Goal: Task Accomplishment & Management: Use online tool/utility

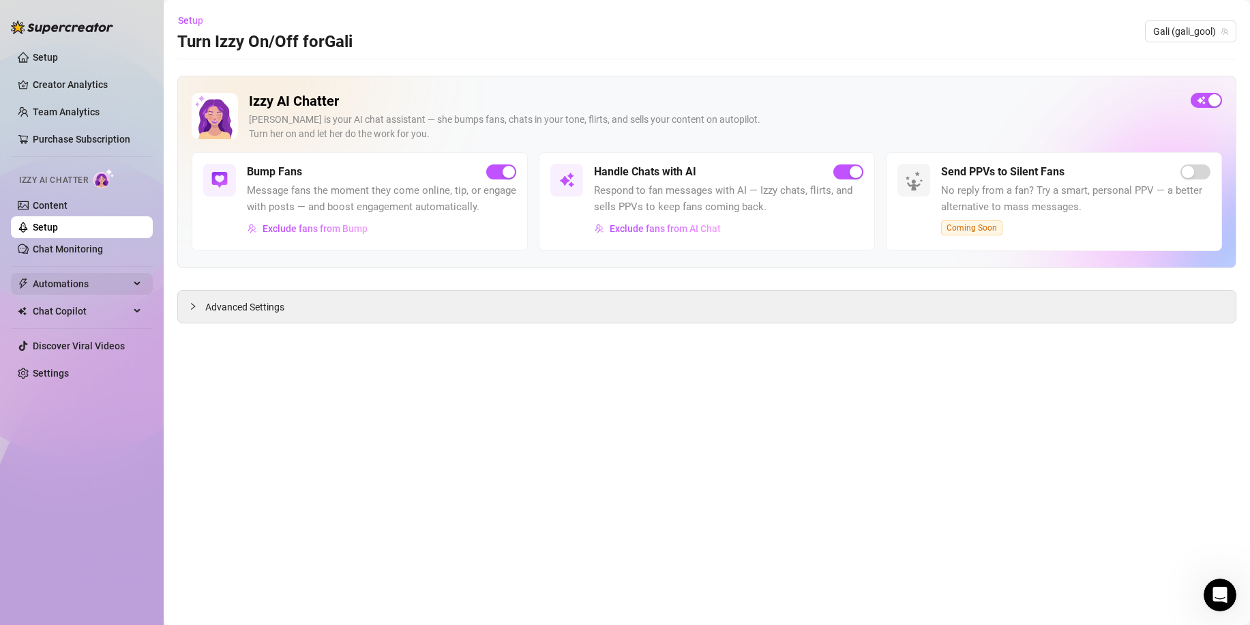
click at [82, 279] on span "Automations" at bounding box center [81, 284] width 97 height 22
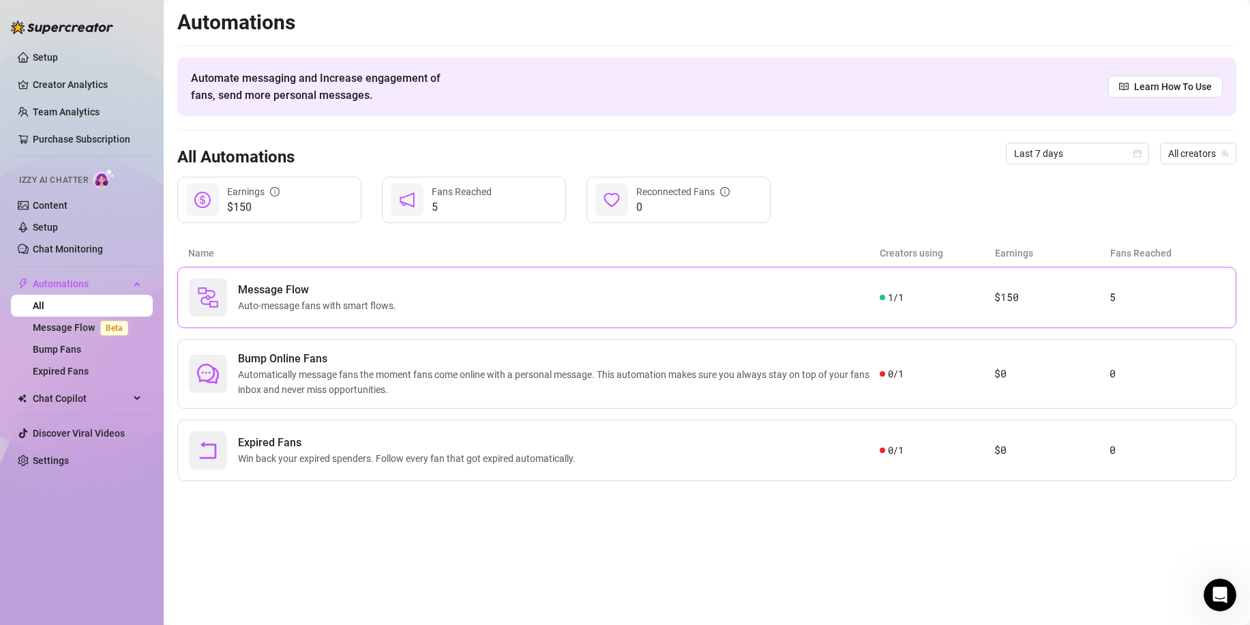
click at [288, 306] on span "Auto-message fans with smart flows." at bounding box center [320, 305] width 164 height 15
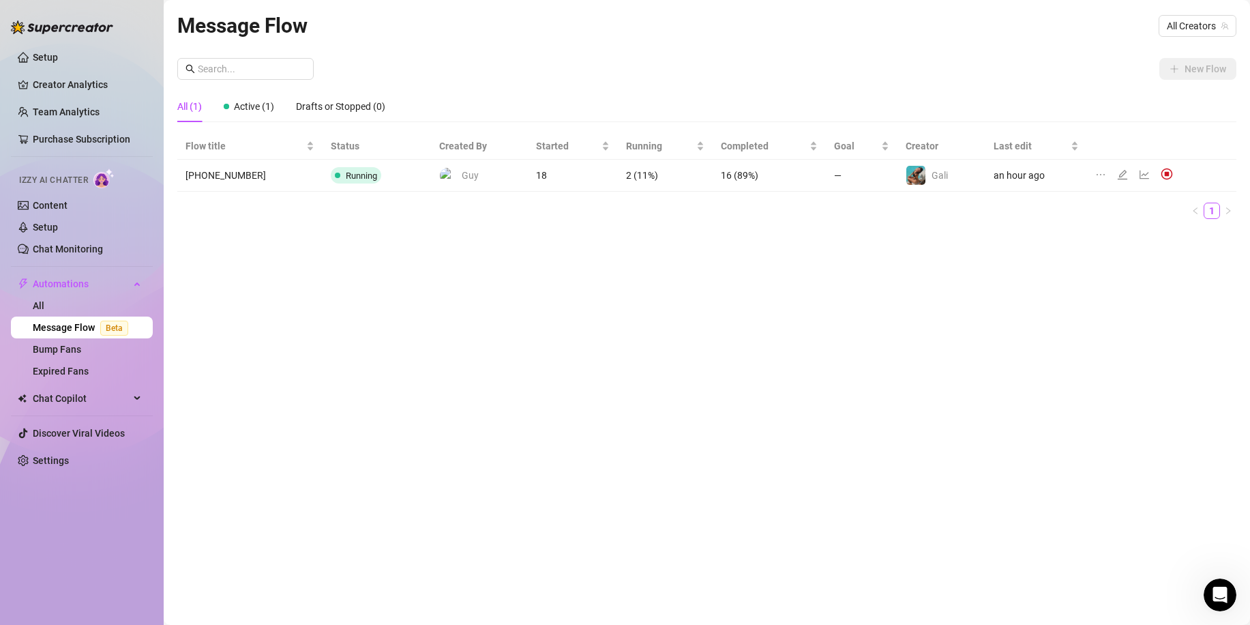
click at [1117, 175] on icon "edit" at bounding box center [1122, 174] width 11 height 11
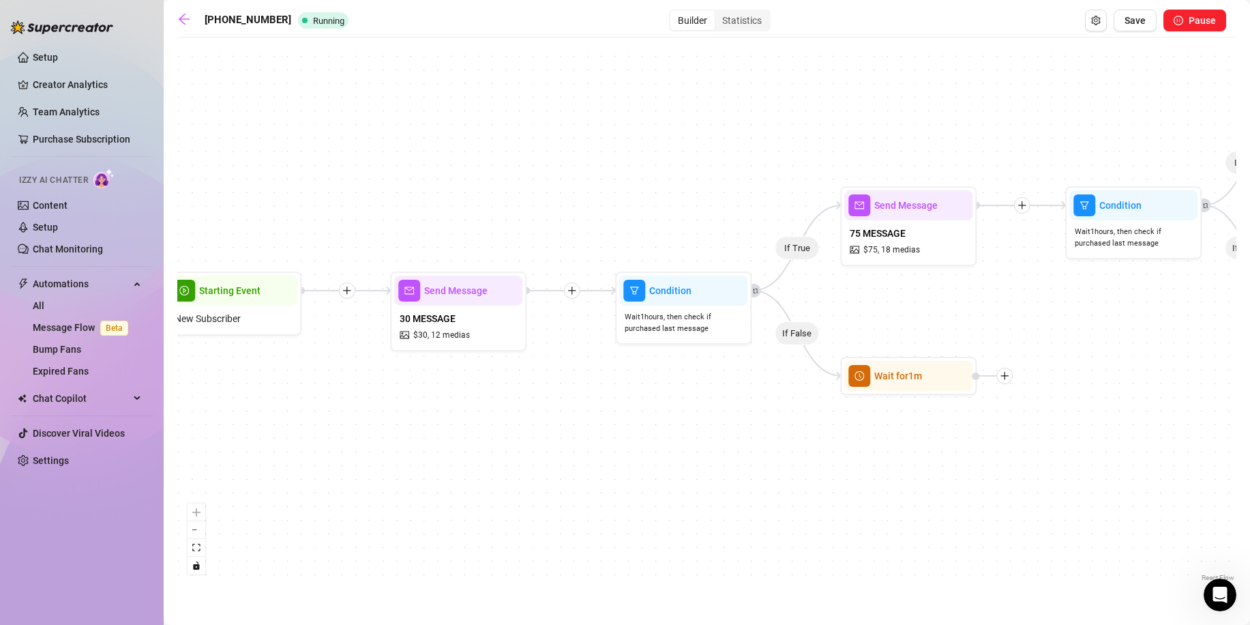
drag, startPoint x: 497, startPoint y: 412, endPoint x: 612, endPoint y: 398, distance: 116.1
click at [612, 398] on div "If True If False If True If False If True If False Wait for 1m Wait for 1m Wait…" at bounding box center [706, 314] width 1059 height 540
click at [943, 349] on div at bounding box center [941, 342] width 22 height 22
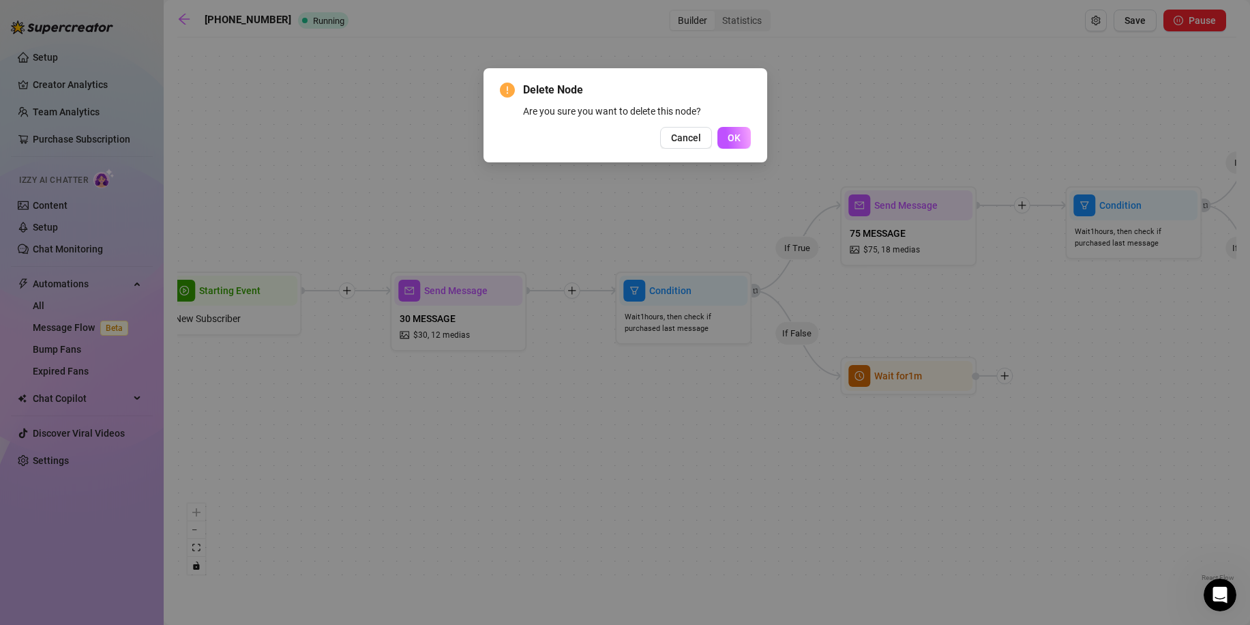
click at [702, 136] on button "Cancel" at bounding box center [686, 138] width 52 height 22
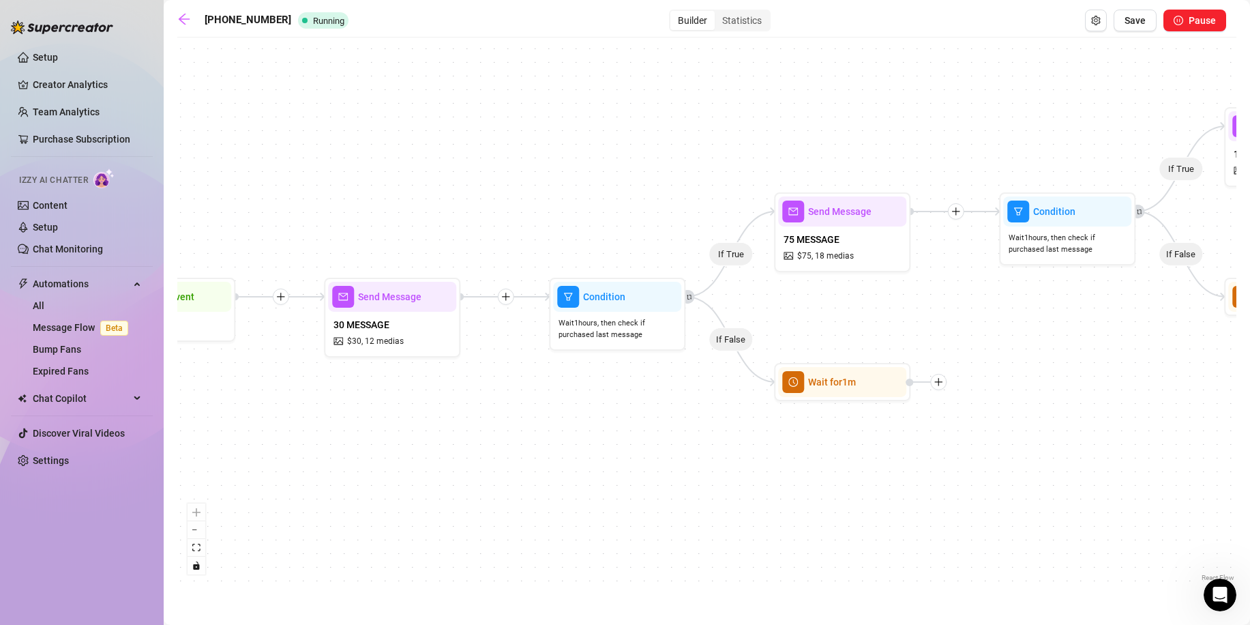
drag, startPoint x: 953, startPoint y: 305, endPoint x: 855, endPoint y: 312, distance: 98.5
click at [855, 312] on div "If True If False If True If False If True If False Wait for 1m Wait for 1m Wait…" at bounding box center [706, 314] width 1059 height 540
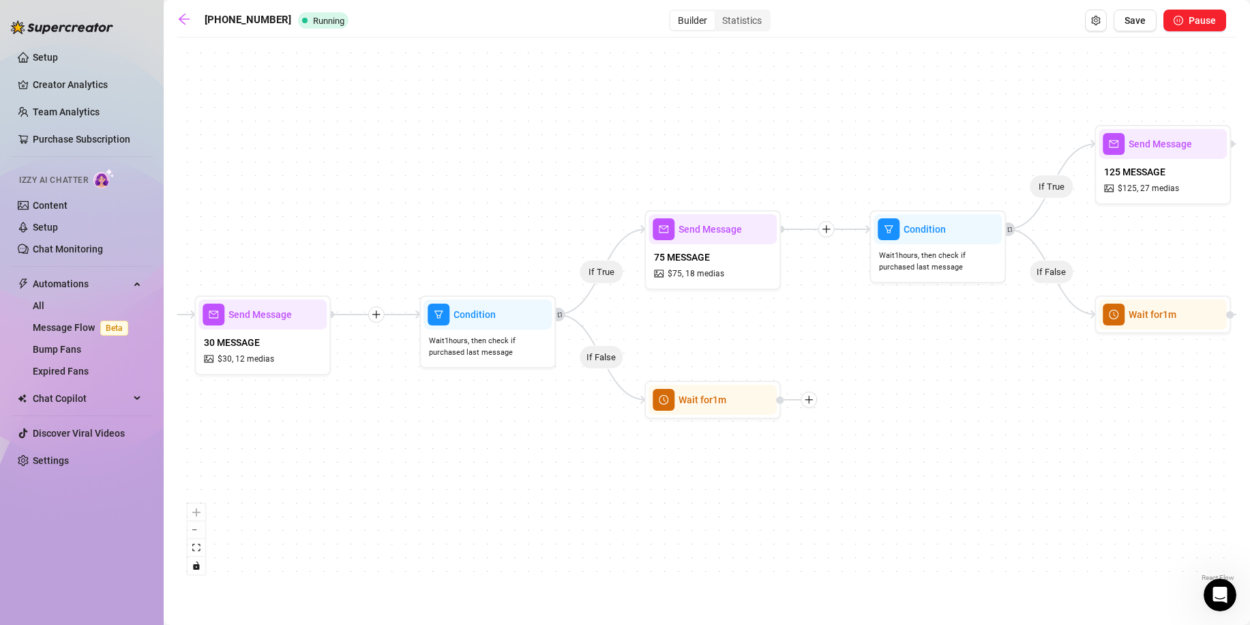
drag, startPoint x: 907, startPoint y: 328, endPoint x: 758, endPoint y: 348, distance: 150.0
click at [758, 348] on div "If True If False If True If False If True If False Wait for 1m Wait for 1m Wait…" at bounding box center [706, 314] width 1059 height 540
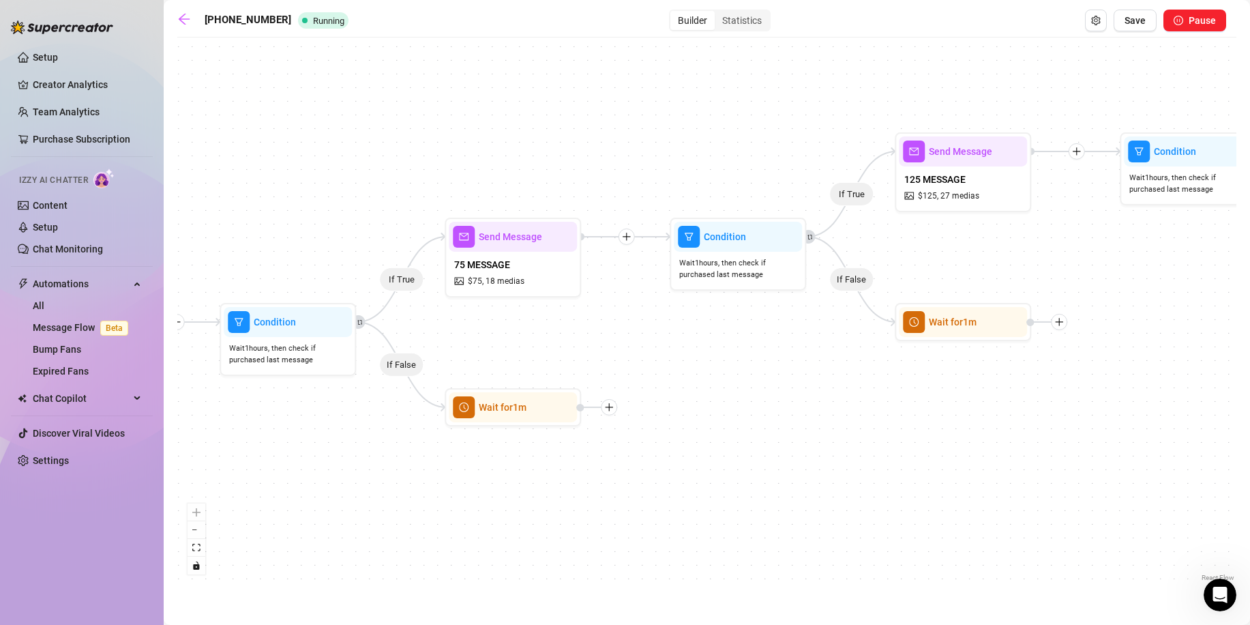
drag, startPoint x: 870, startPoint y: 394, endPoint x: 825, endPoint y: 398, distance: 45.2
click at [825, 398] on div "If True If False If True If False If True If False Wait for 1m Wait for 1m Wait…" at bounding box center [706, 314] width 1059 height 540
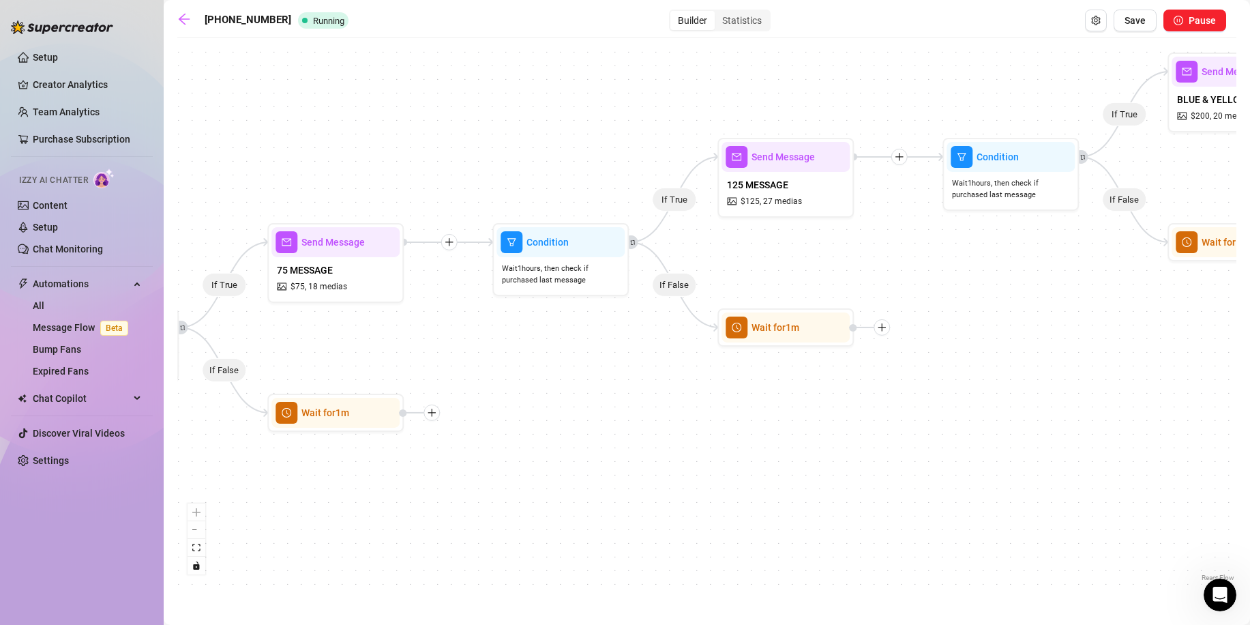
drag, startPoint x: 981, startPoint y: 412, endPoint x: 818, endPoint y: 417, distance: 163.8
click at [818, 417] on div "If True If False If True If False If True If False Wait for 1m Wait for 1m Wait…" at bounding box center [706, 314] width 1059 height 540
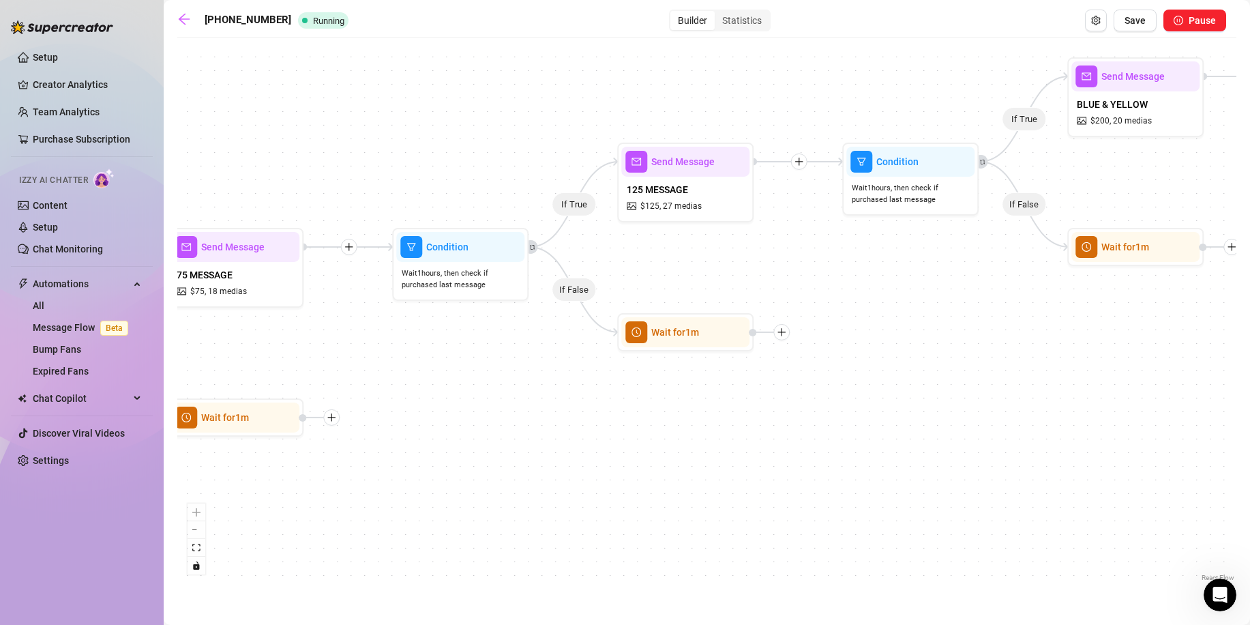
drag, startPoint x: 866, startPoint y: 358, endPoint x: 482, endPoint y: 503, distance: 410.9
click at [482, 503] on div "If True If False If True If False If True If False Wait for 1m Wait for 1m Wait…" at bounding box center [706, 314] width 1059 height 540
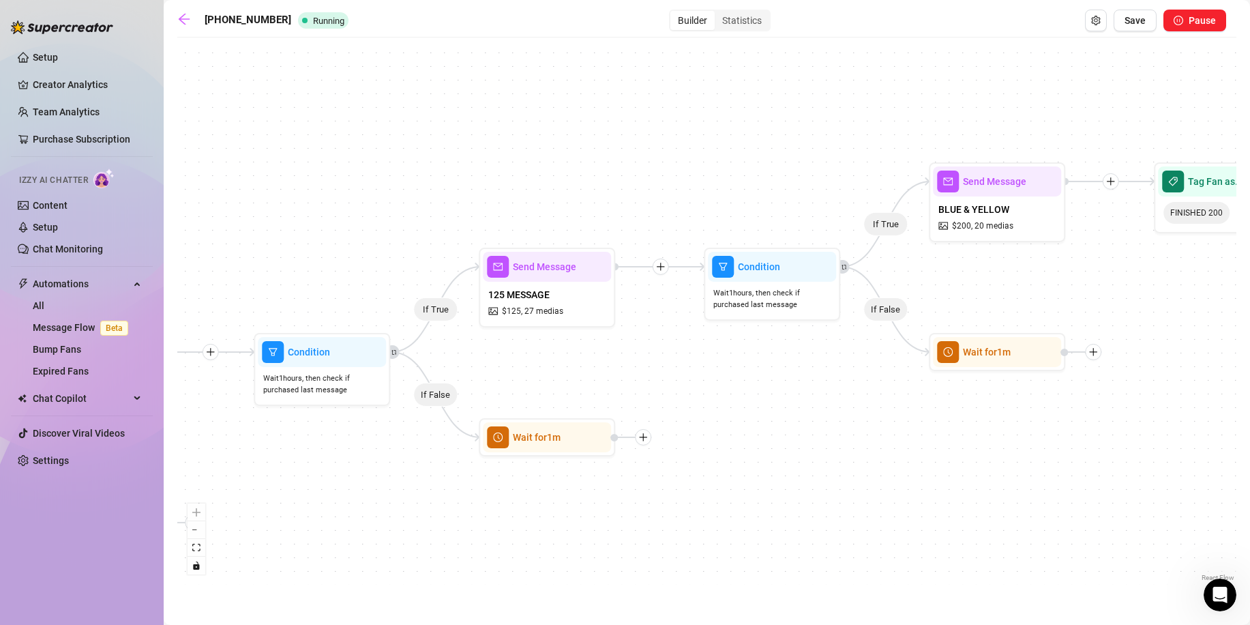
drag, startPoint x: 645, startPoint y: 499, endPoint x: 831, endPoint y: 484, distance: 186.8
click at [831, 484] on div "If True If False If True If False If True If False Wait for 1m Wait for 1m Wait…" at bounding box center [706, 314] width 1059 height 540
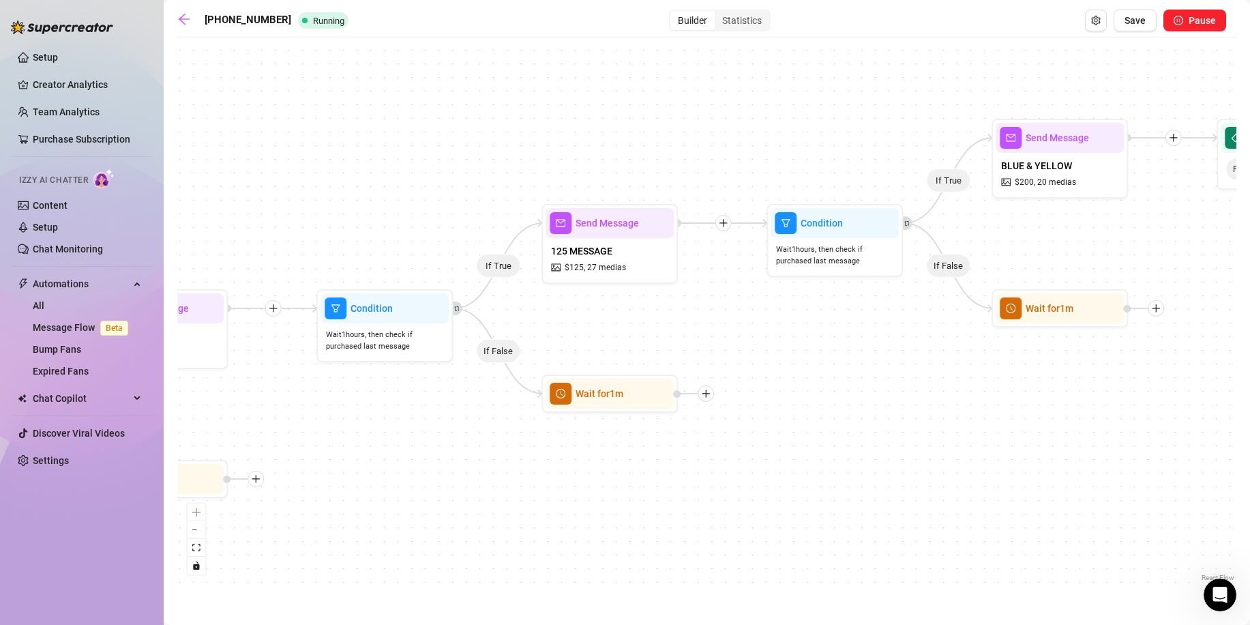
drag, startPoint x: 585, startPoint y: 392, endPoint x: 613, endPoint y: 343, distance: 56.5
click at [613, 343] on div "If True If False If True If False If True If False Wait for 1m Wait for 1m Wait…" at bounding box center [706, 314] width 1059 height 540
drag, startPoint x: 985, startPoint y: 325, endPoint x: 1031, endPoint y: 325, distance: 46.4
click at [1033, 325] on div "If True If False If True If False If True If False Wait for 1m Wait for 1m Wait…" at bounding box center [706, 314] width 1059 height 540
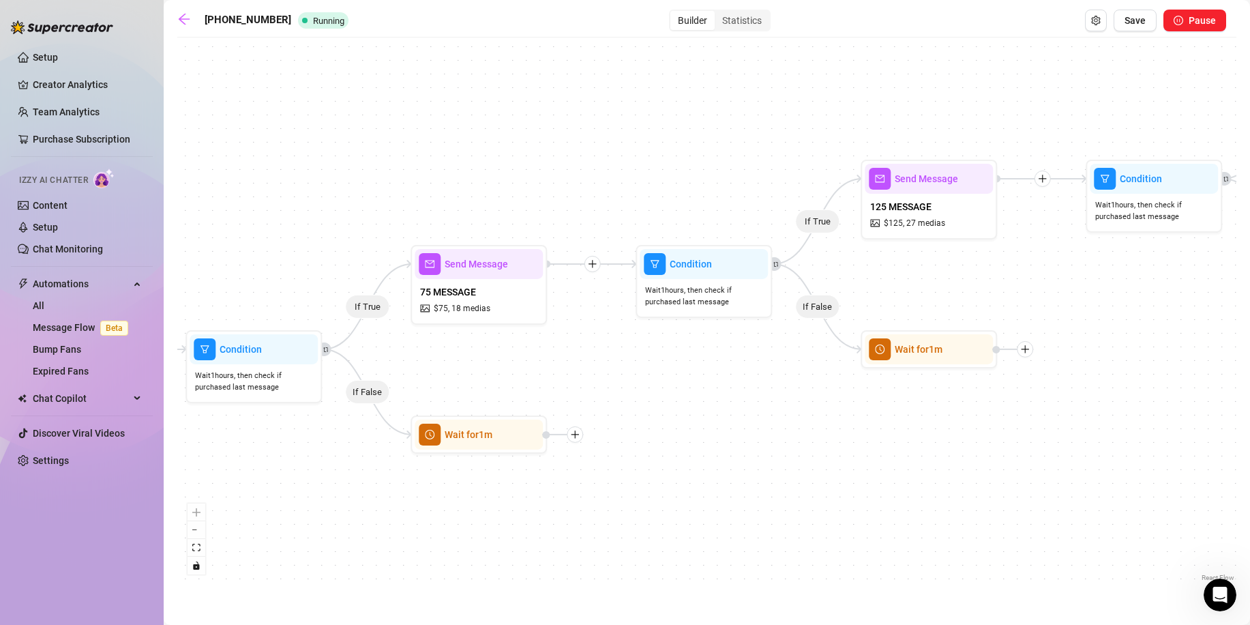
drag, startPoint x: 733, startPoint y: 473, endPoint x: 807, endPoint y: 430, distance: 85.6
click at [807, 430] on div "If True If False If True If False If True If False Wait for 1m Wait for 1m Wait…" at bounding box center [706, 314] width 1059 height 540
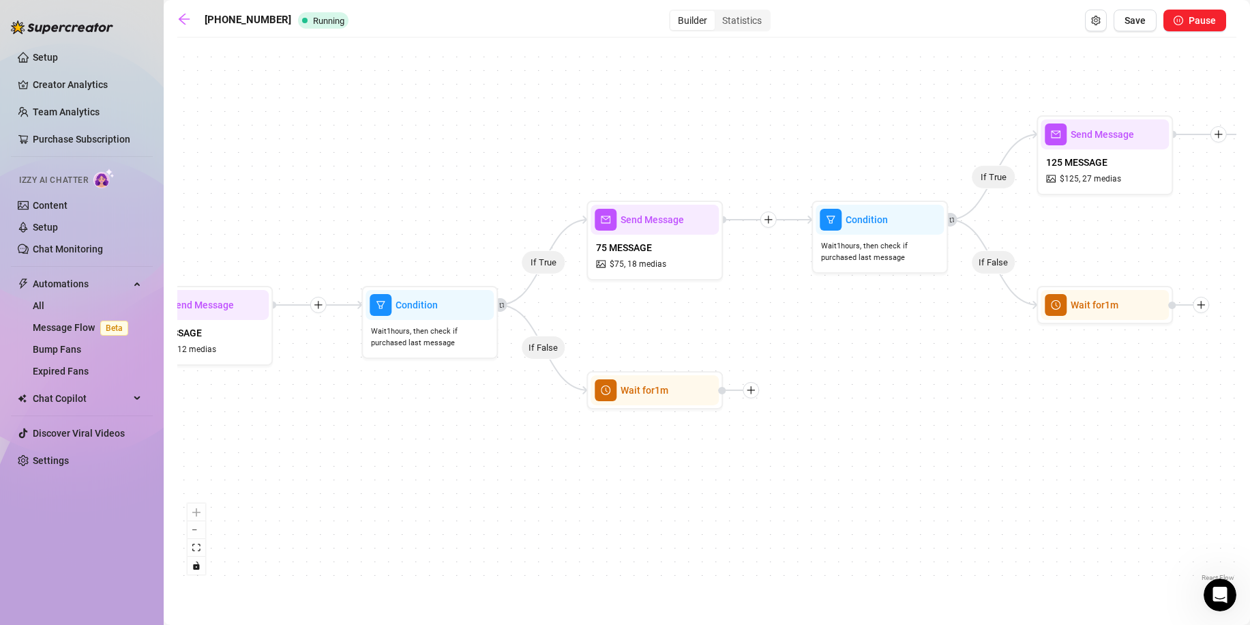
drag, startPoint x: 604, startPoint y: 334, endPoint x: 691, endPoint y: 330, distance: 86.7
click at [691, 330] on div "If True If False If True If False If True If False Wait for 1m Wait for 1m Wait…" at bounding box center [706, 314] width 1059 height 540
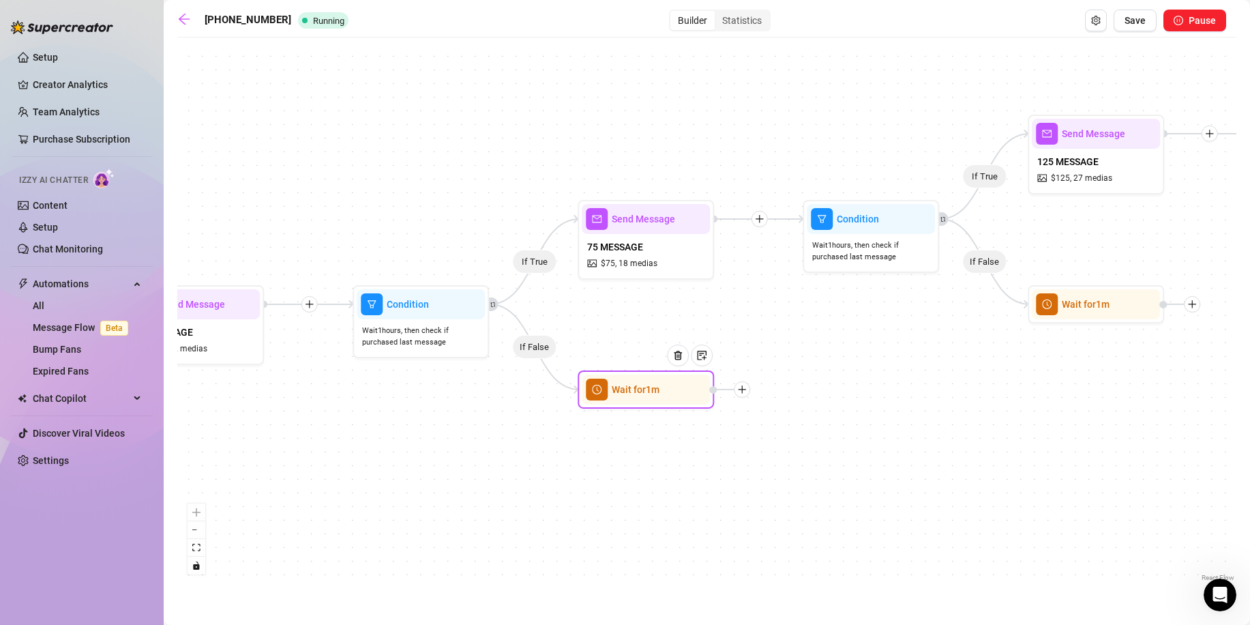
click at [739, 394] on div at bounding box center [742, 389] width 16 height 16
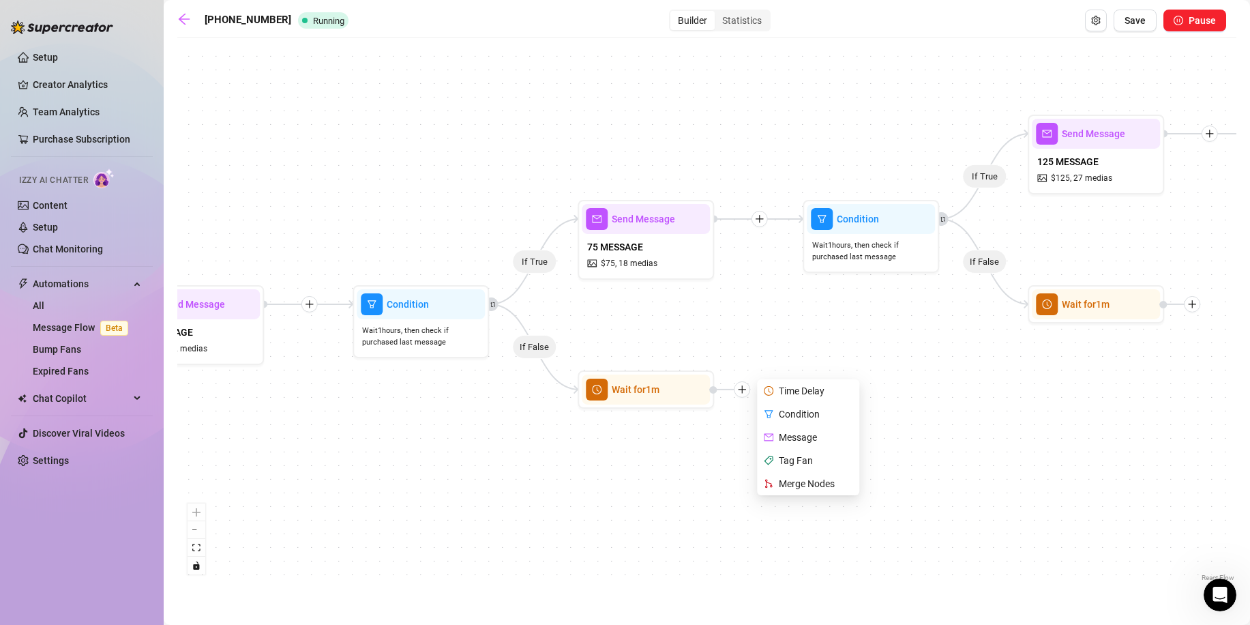
click at [691, 439] on div "If True If False If True If False If True If False Wait for 1m Wait for 1m Wait…" at bounding box center [706, 314] width 1059 height 540
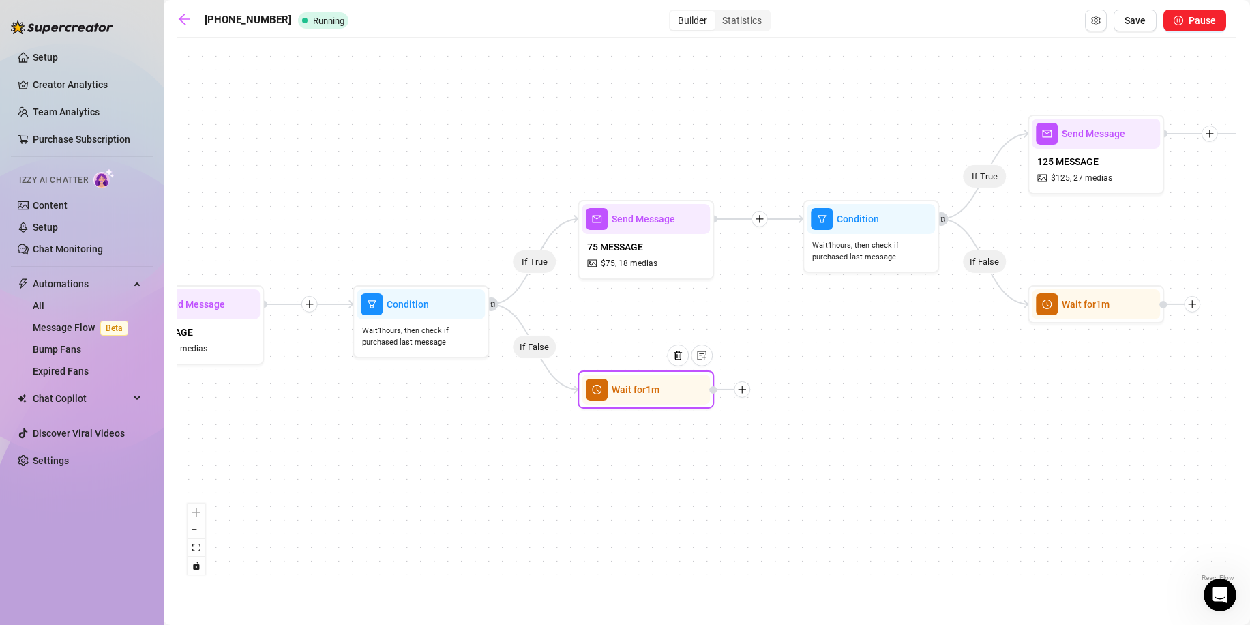
click at [698, 396] on div at bounding box center [682, 366] width 59 height 70
click at [651, 385] on span "Wait for 1m" at bounding box center [636, 389] width 48 height 15
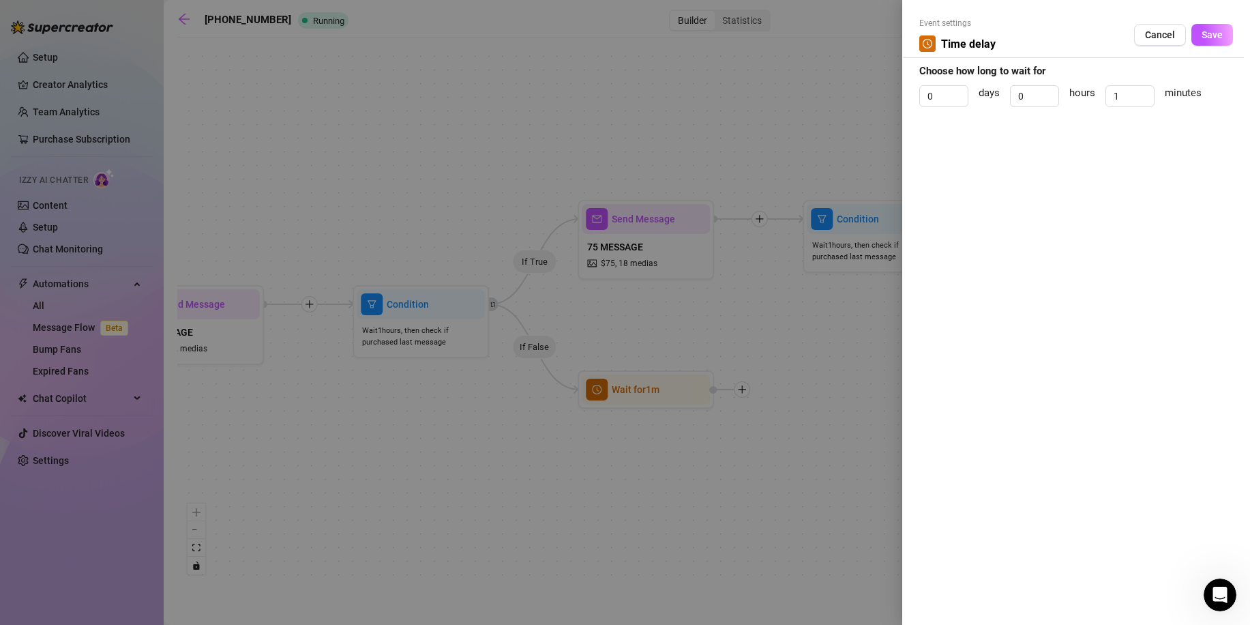
click at [614, 392] on div at bounding box center [625, 312] width 1250 height 625
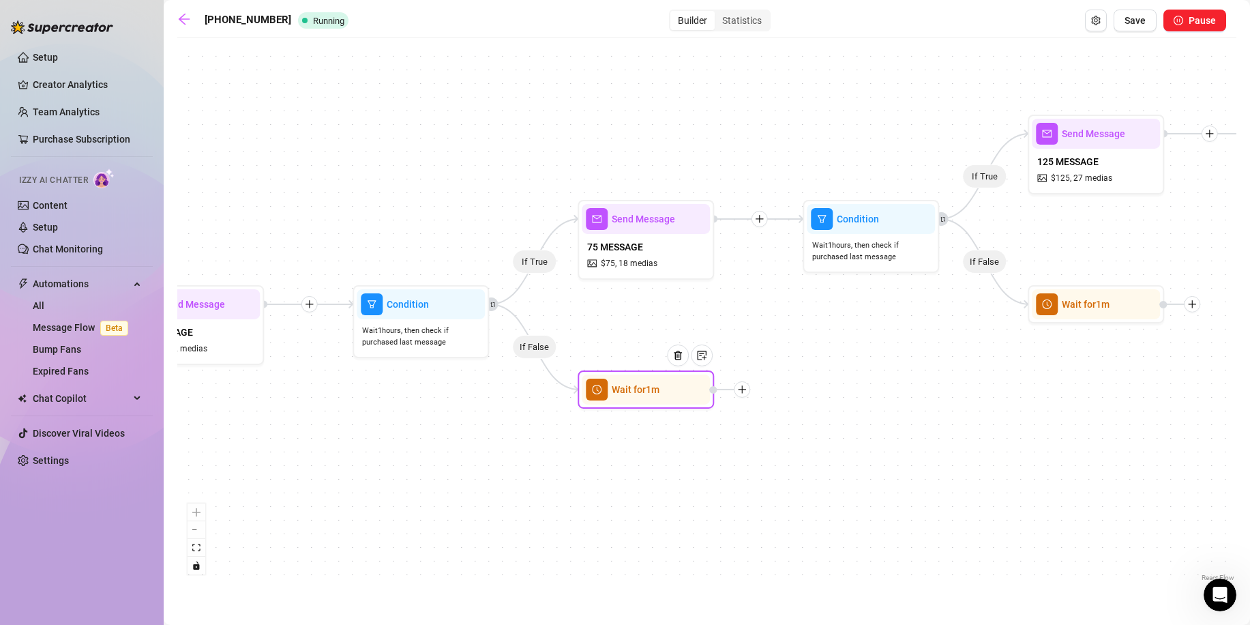
click at [614, 393] on span "Wait for 1m" at bounding box center [636, 389] width 48 height 15
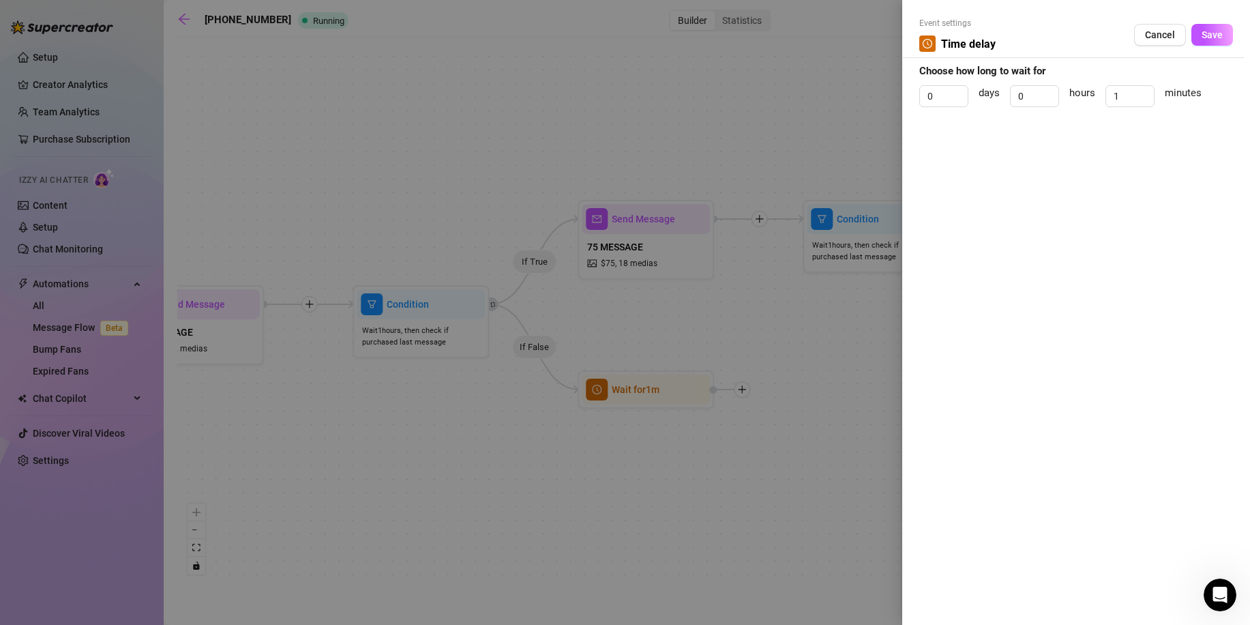
click at [596, 413] on div at bounding box center [625, 312] width 1250 height 625
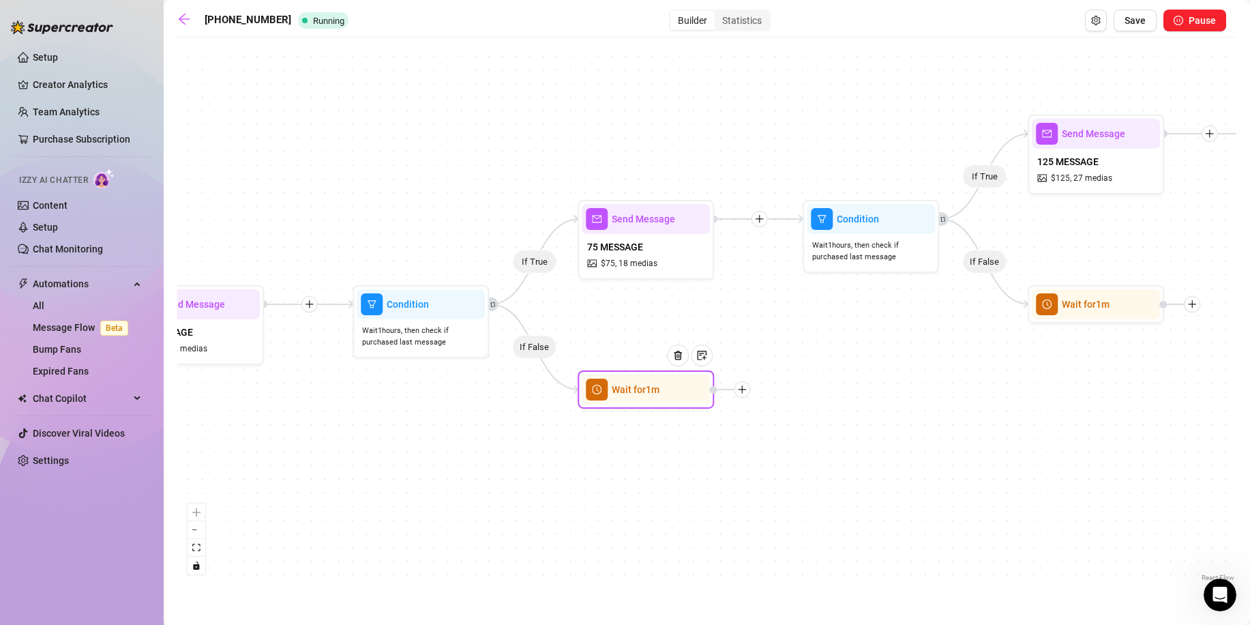
click at [584, 394] on div "Wait for 1m" at bounding box center [646, 389] width 128 height 30
click at [603, 391] on span "clock-circle" at bounding box center [597, 390] width 22 height 22
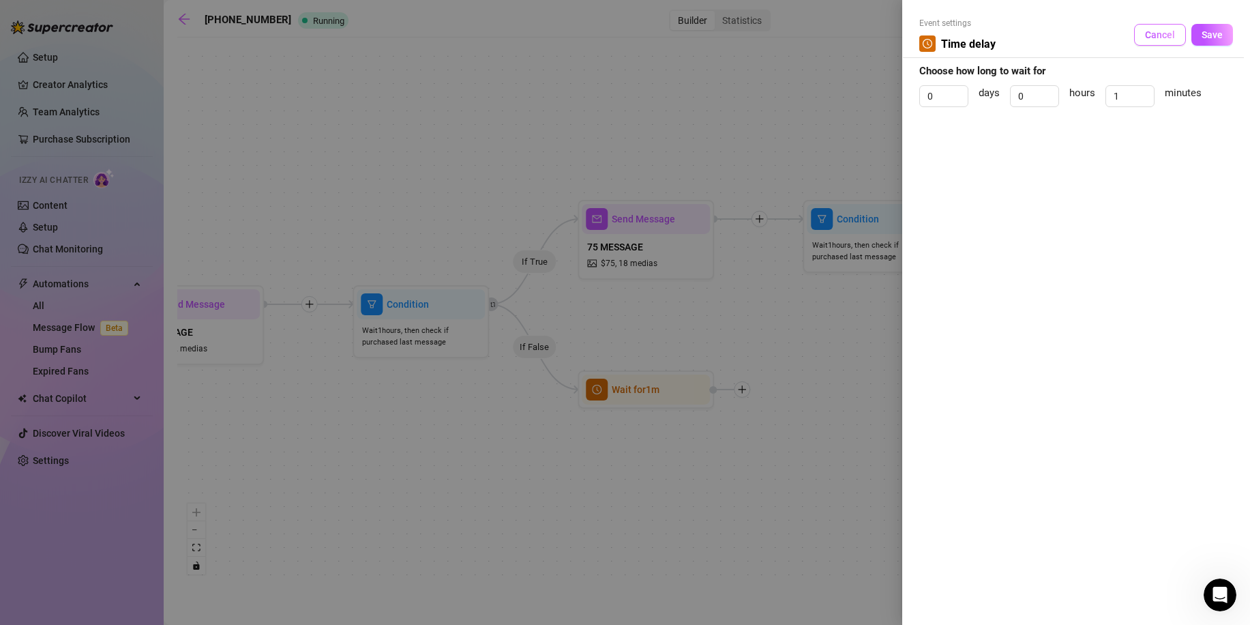
click at [1166, 27] on button "Cancel" at bounding box center [1160, 35] width 52 height 22
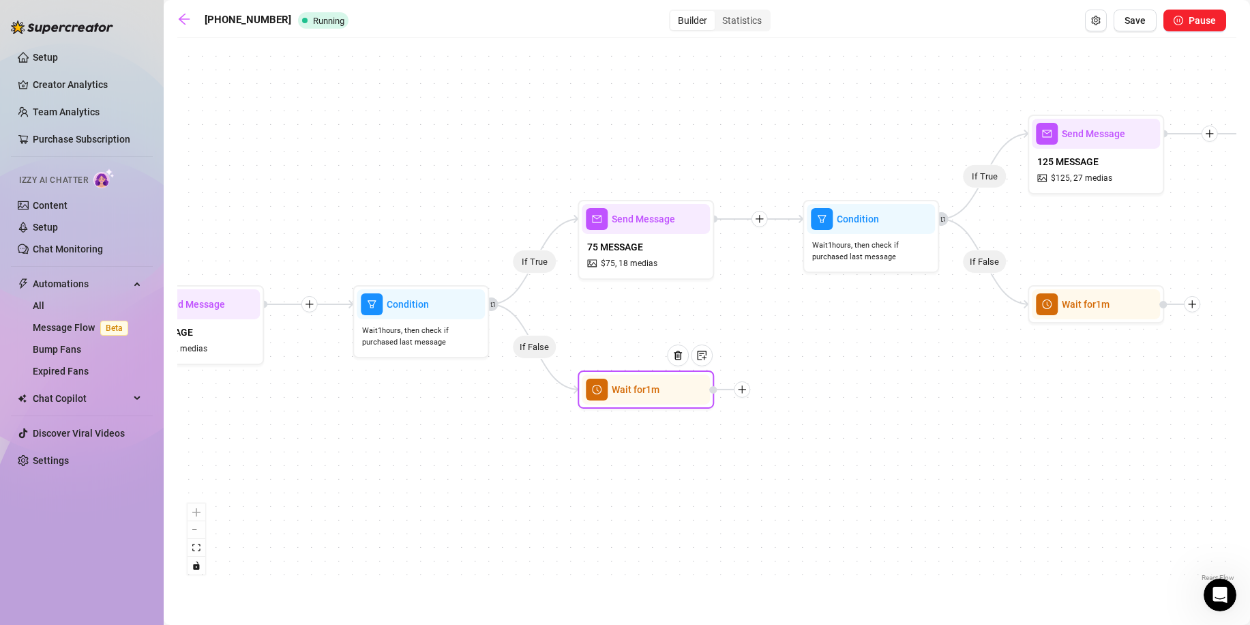
click at [745, 389] on icon "plus" at bounding box center [742, 390] width 10 height 10
click at [821, 481] on div "Merge Nodes" at bounding box center [810, 483] width 100 height 23
click at [810, 480] on div "Merge Nodes" at bounding box center [810, 483] width 100 height 23
click at [806, 482] on div "Merge Nodes" at bounding box center [810, 483] width 100 height 23
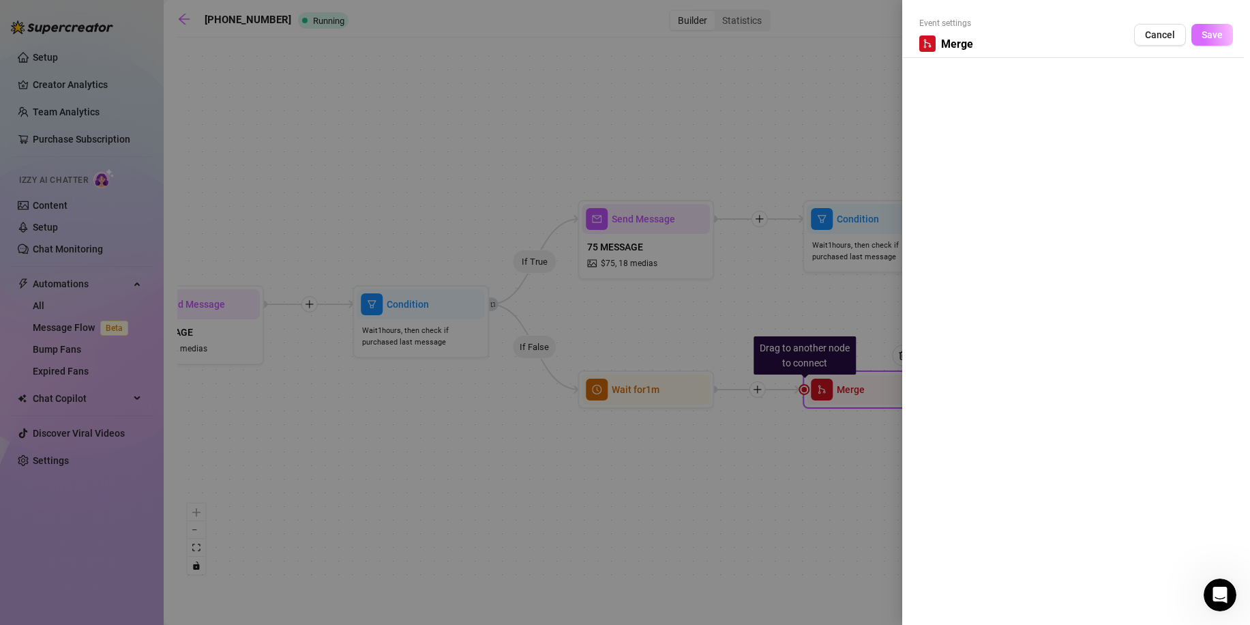
click at [1220, 38] on span "Save" at bounding box center [1212, 34] width 21 height 11
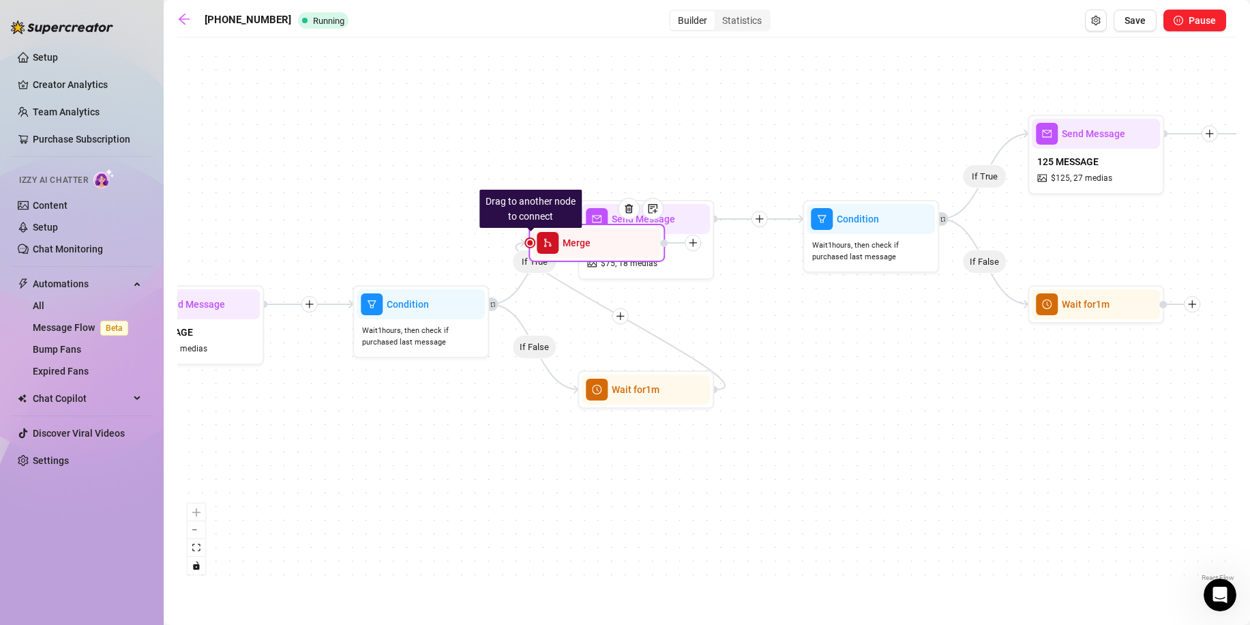
drag, startPoint x: 943, startPoint y: 389, endPoint x: 668, endPoint y: 240, distance: 311.9
click at [668, 240] on div at bounding box center [680, 243] width 41 height 16
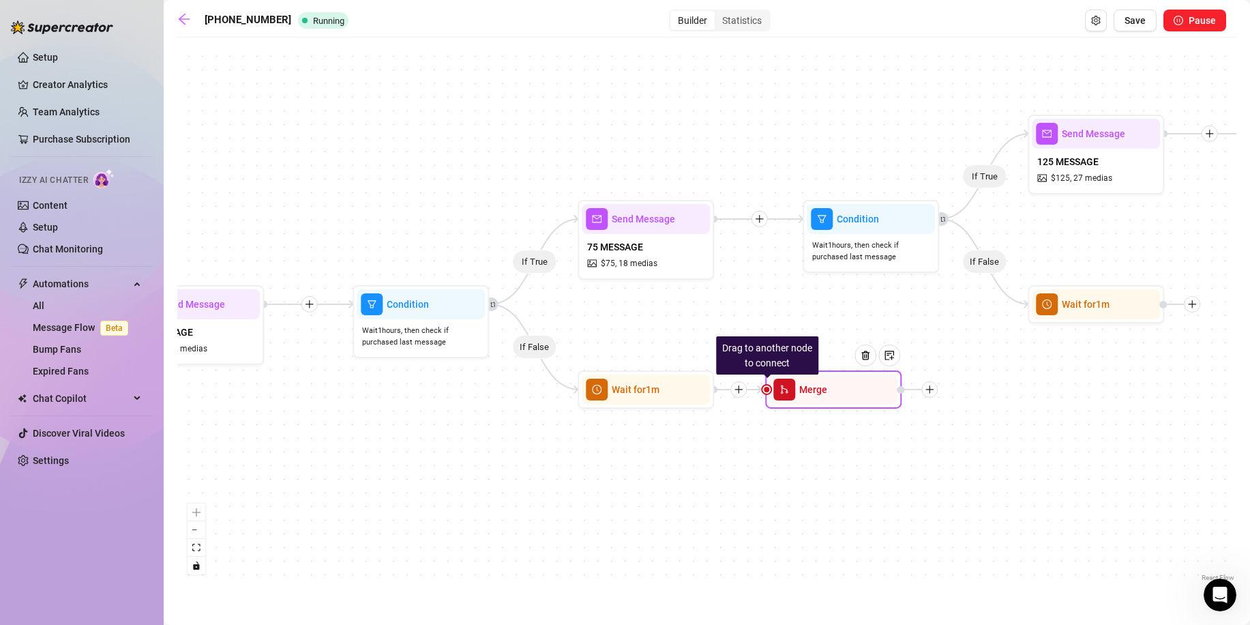
drag, startPoint x: 636, startPoint y: 241, endPoint x: 874, endPoint y: 387, distance: 278.3
click at [932, 391] on icon "plus" at bounding box center [929, 388] width 10 height 10
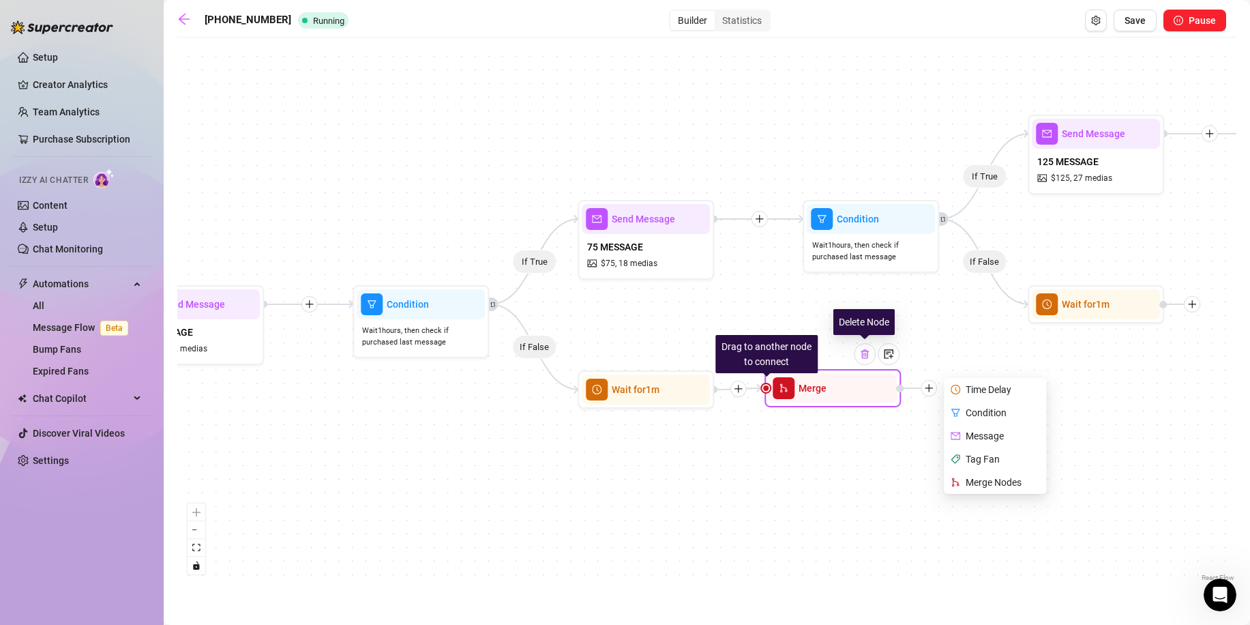
click at [868, 355] on img at bounding box center [864, 354] width 11 height 11
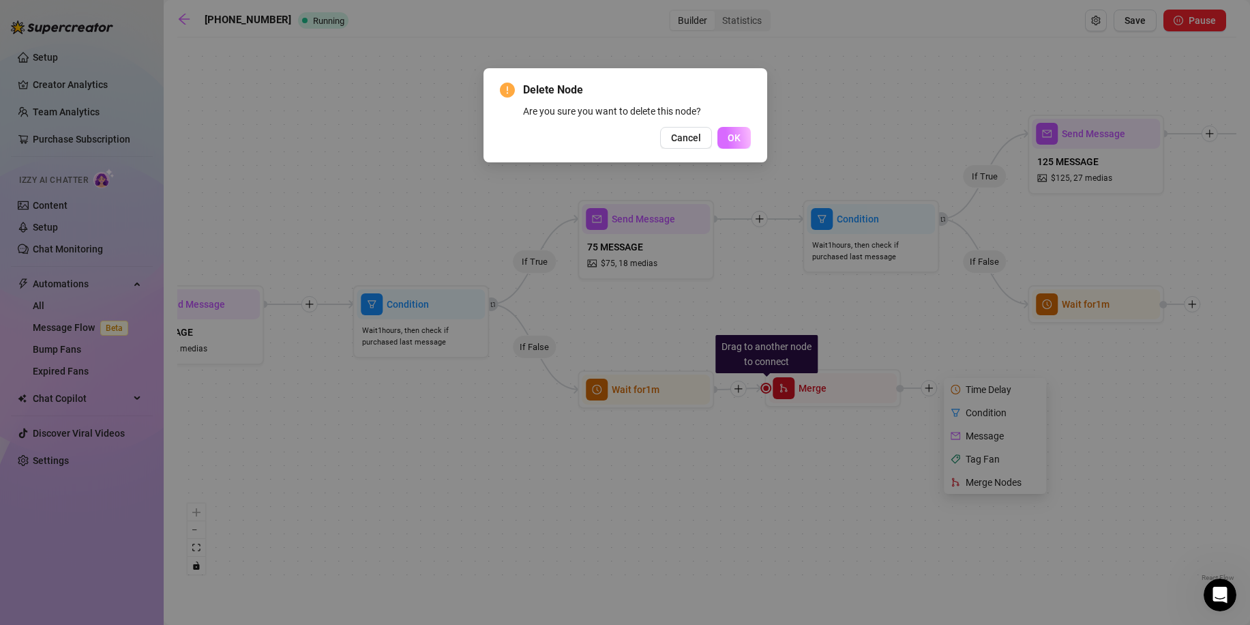
click at [734, 134] on span "OK" at bounding box center [734, 137] width 13 height 11
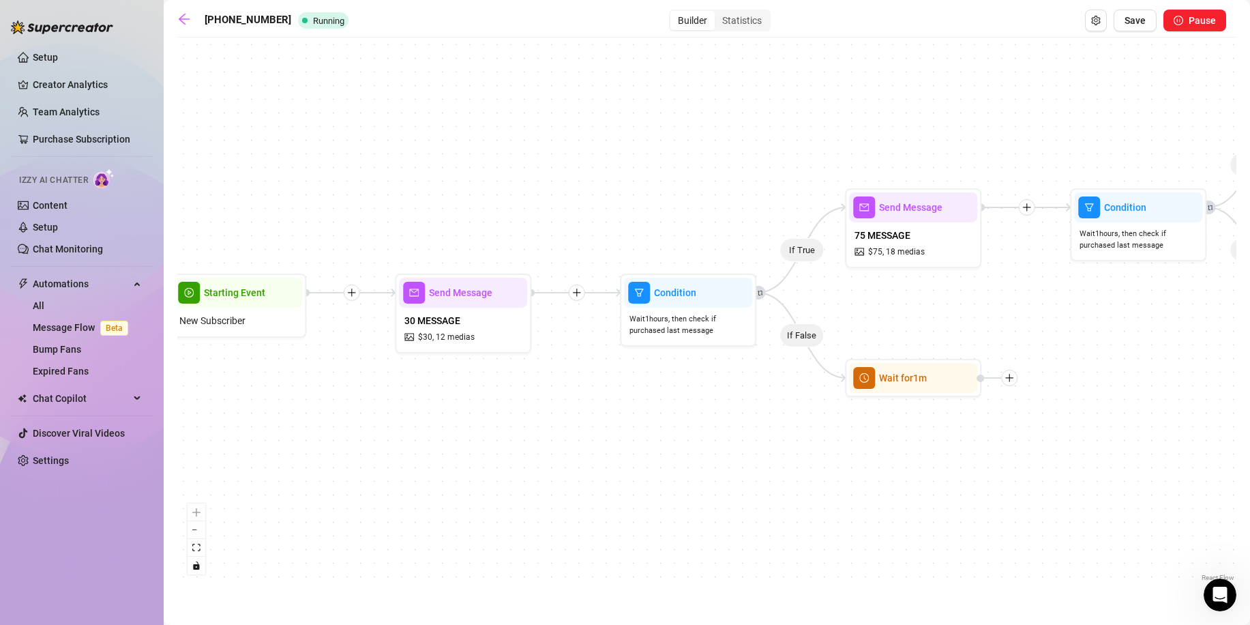
drag, startPoint x: 368, startPoint y: 518, endPoint x: 635, endPoint y: 506, distance: 267.6
click at [635, 506] on div "If True If False If True If False If True If False Wait for 1m Wait for 1m Wait…" at bounding box center [706, 314] width 1059 height 540
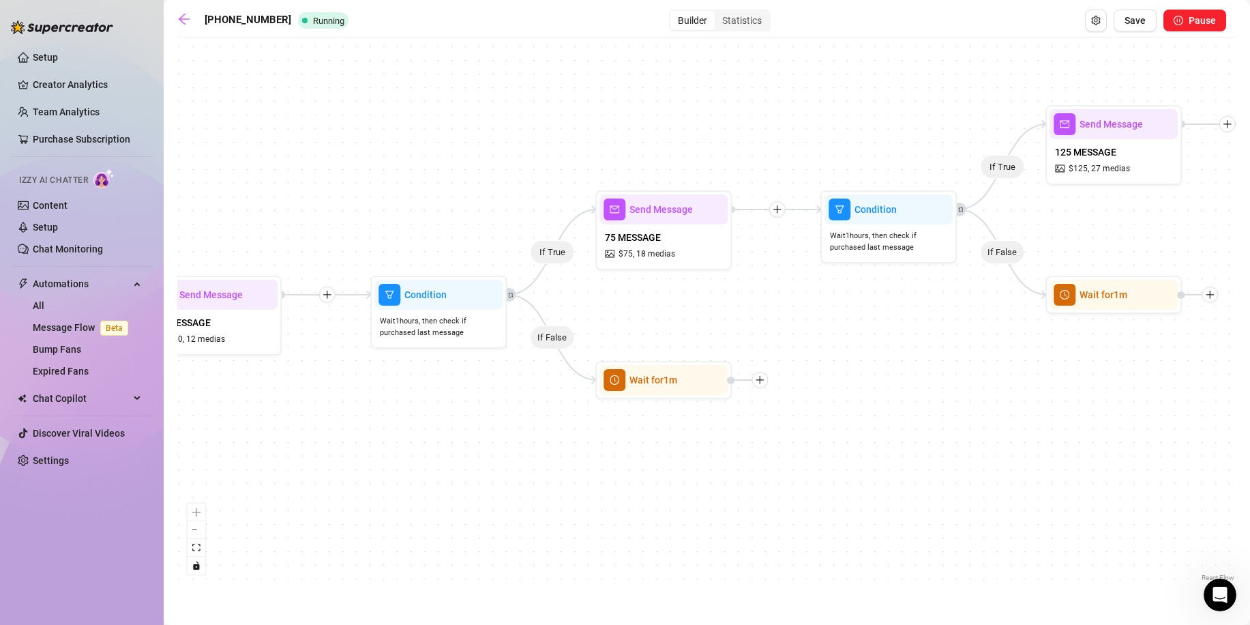
drag, startPoint x: 1129, startPoint y: 402, endPoint x: 880, endPoint y: 404, distance: 249.6
click at [880, 404] on div "If True If False If True If False If True If False Wait for 1m Wait for 1m Wait…" at bounding box center [706, 314] width 1059 height 540
click at [85, 110] on link "Team Analytics" at bounding box center [66, 111] width 67 height 11
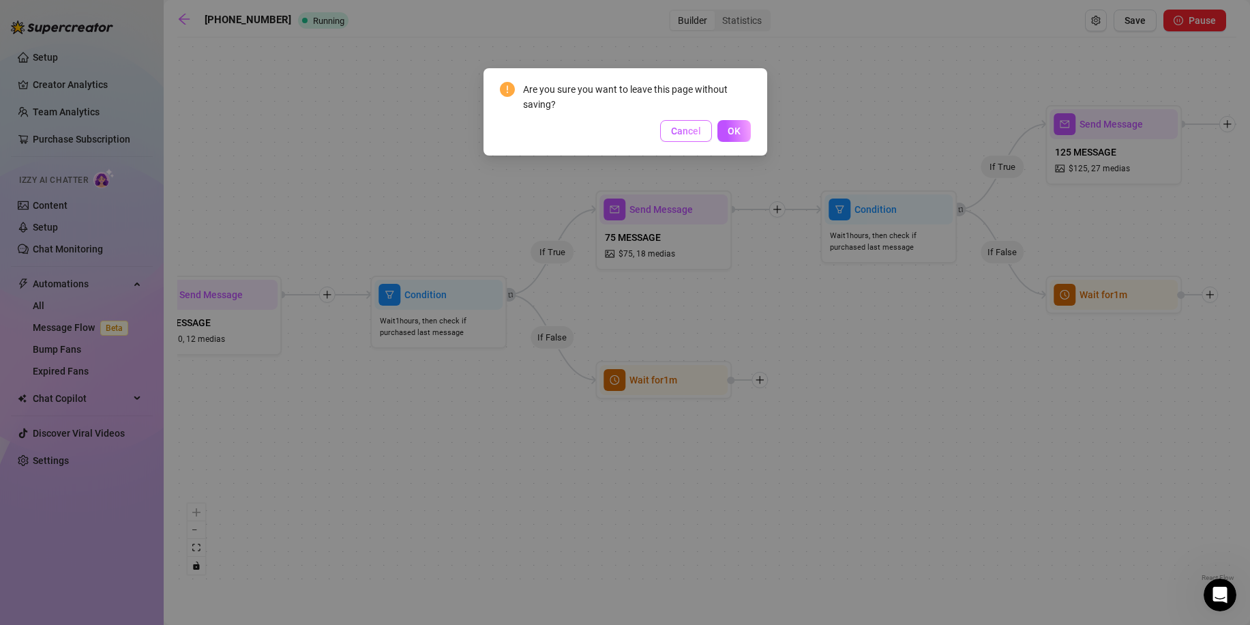
click at [671, 130] on button "Cancel" at bounding box center [686, 131] width 52 height 22
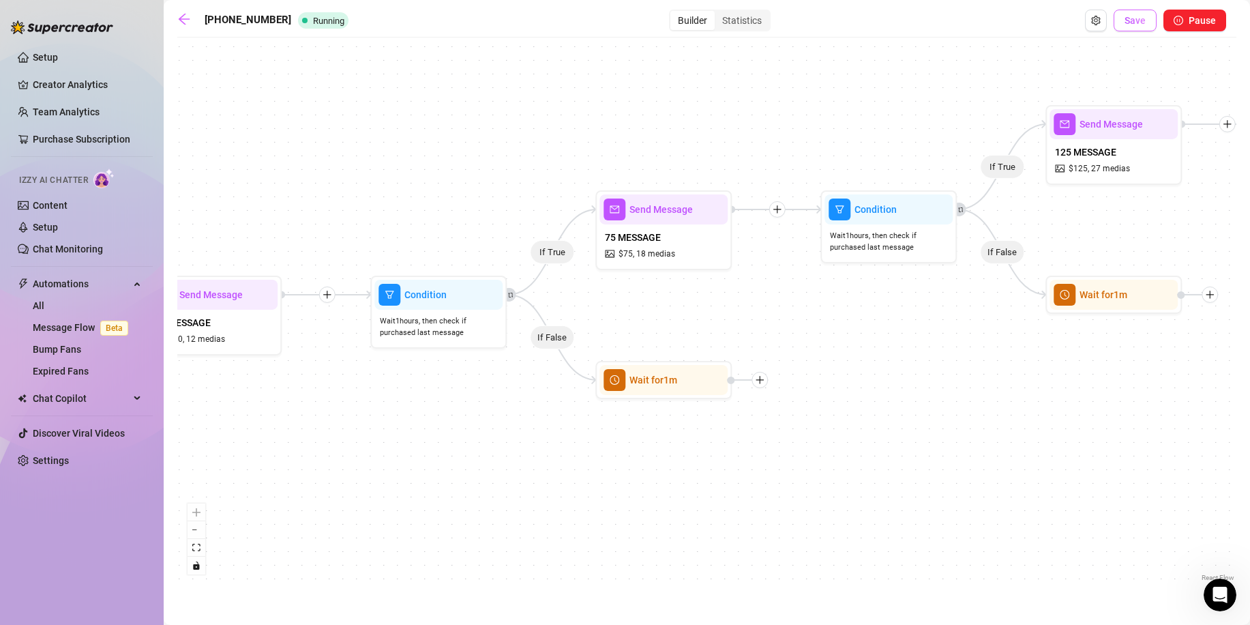
click at [1144, 21] on span "Save" at bounding box center [1135, 20] width 21 height 11
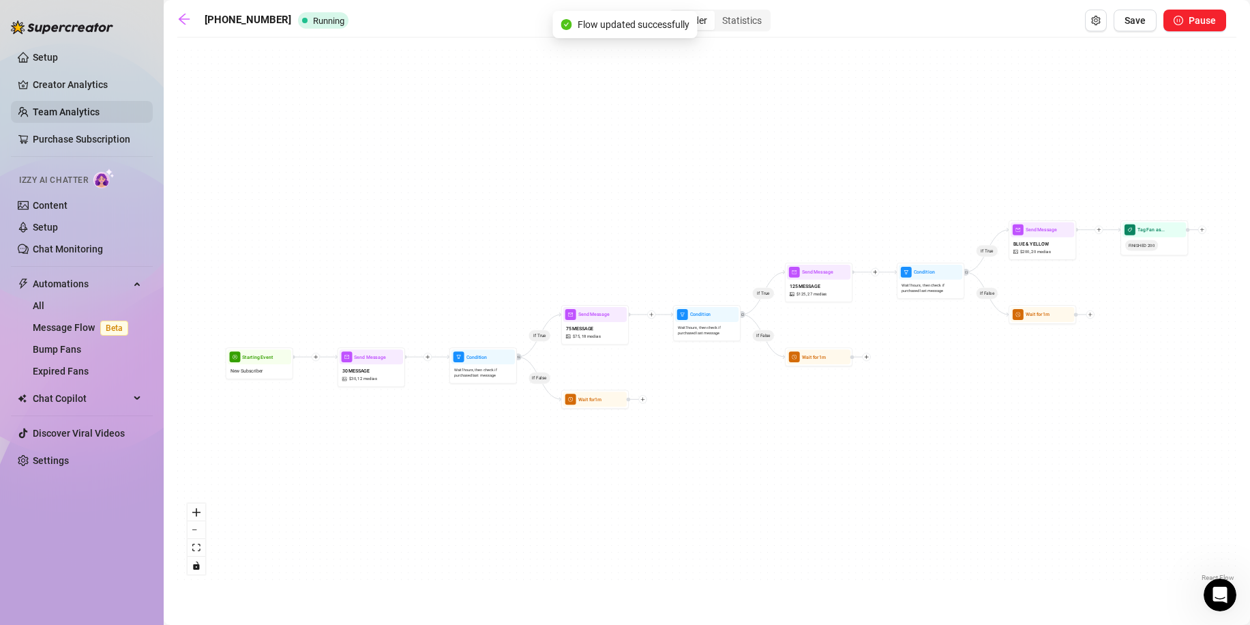
click at [81, 109] on link "Team Analytics" at bounding box center [66, 111] width 67 height 11
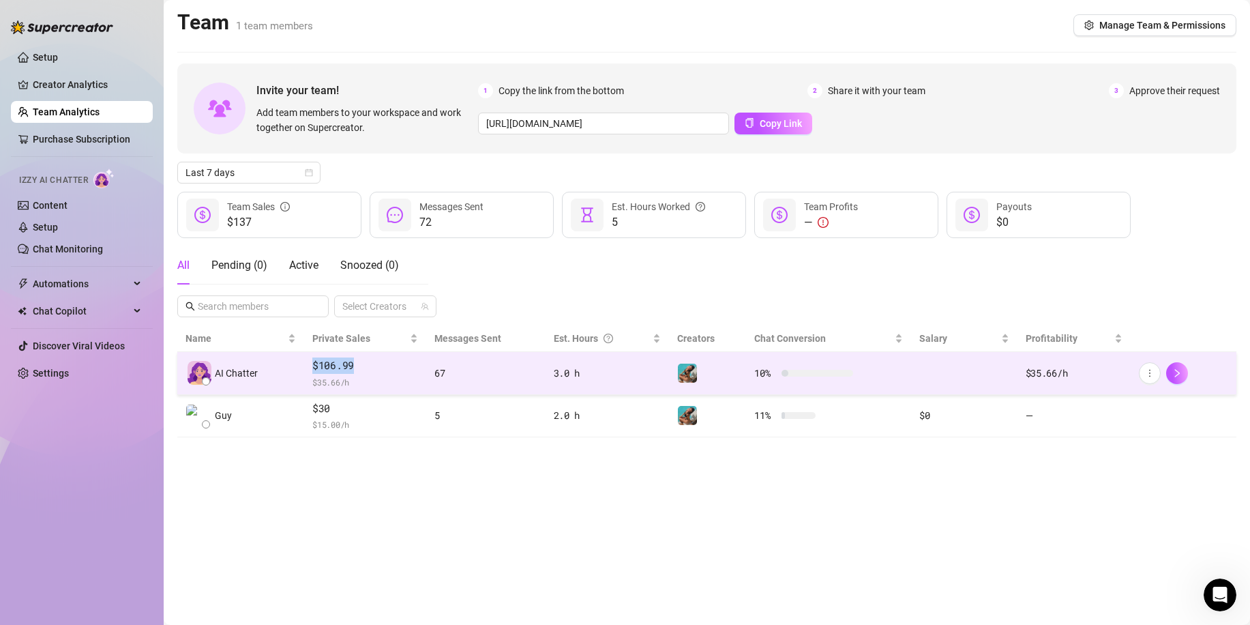
drag, startPoint x: 303, startPoint y: 366, endPoint x: 370, endPoint y: 366, distance: 66.8
click at [370, 366] on tr "AI Chatter $106.99 $ 35.66 /h 67 3.0 h 10 % $35.66 /h" at bounding box center [706, 373] width 1059 height 43
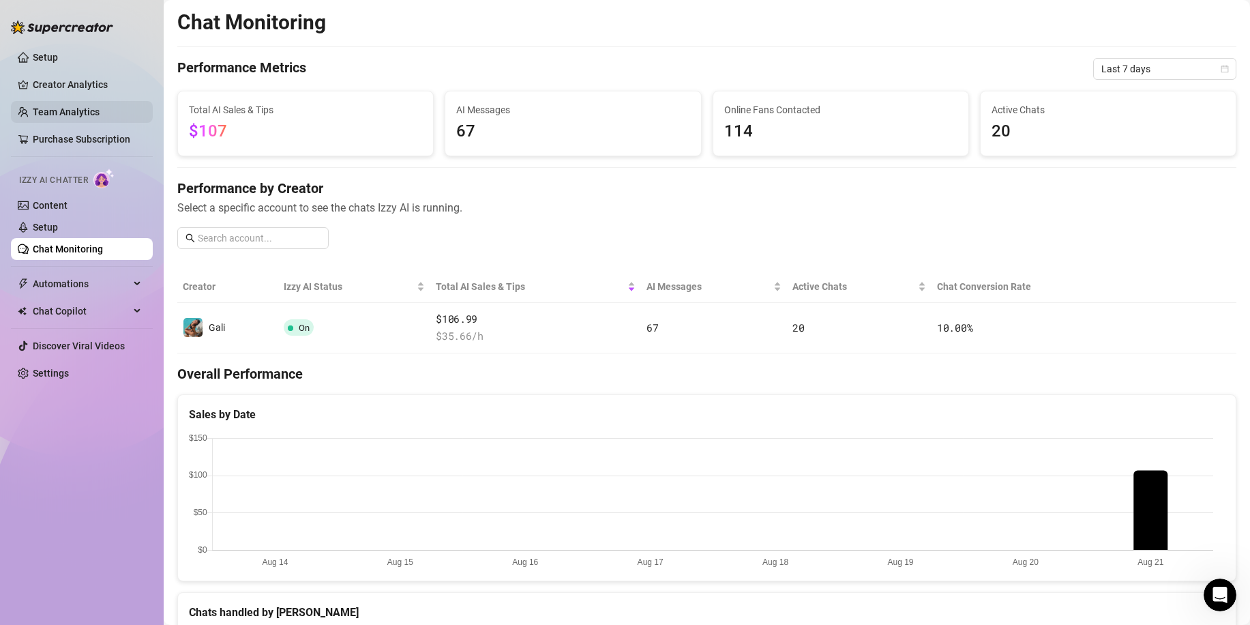
click at [50, 106] on link "Team Analytics" at bounding box center [66, 111] width 67 height 11
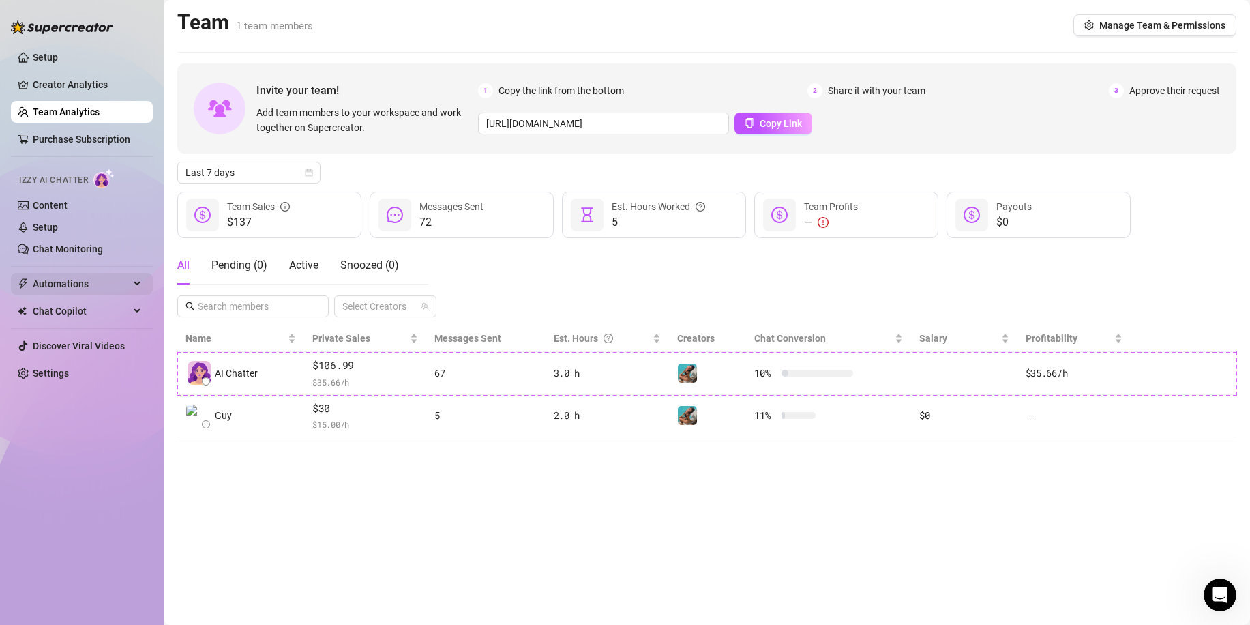
click at [88, 287] on span "Automations" at bounding box center [81, 284] width 97 height 22
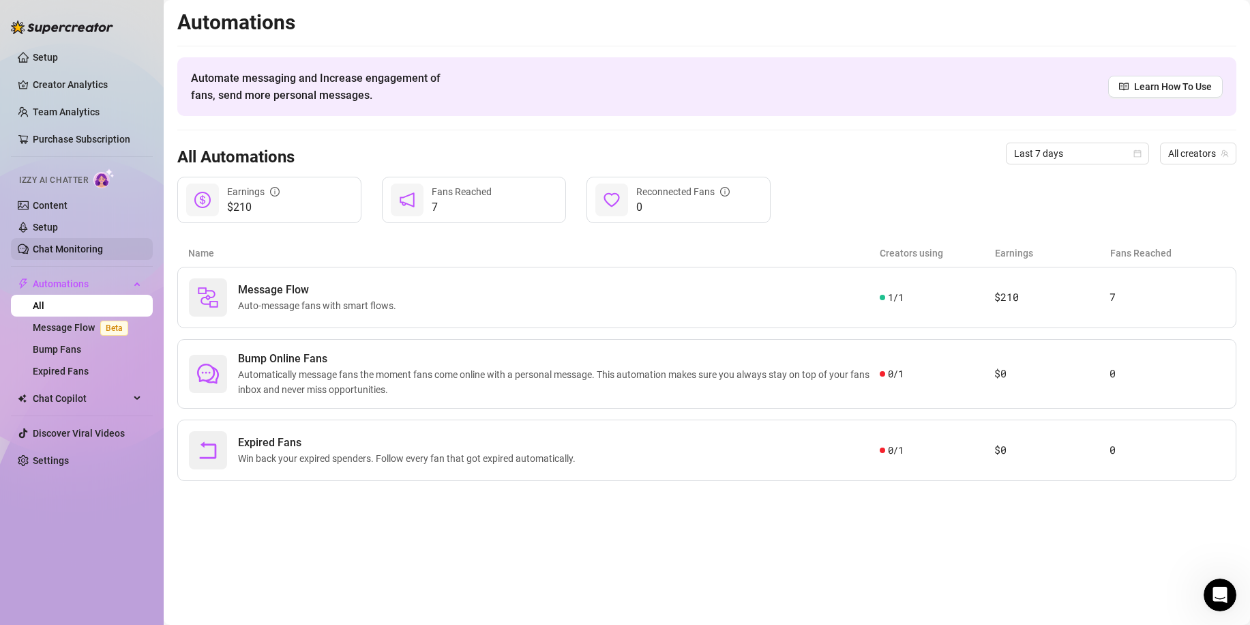
click at [54, 243] on link "Chat Monitoring" at bounding box center [68, 248] width 70 height 11
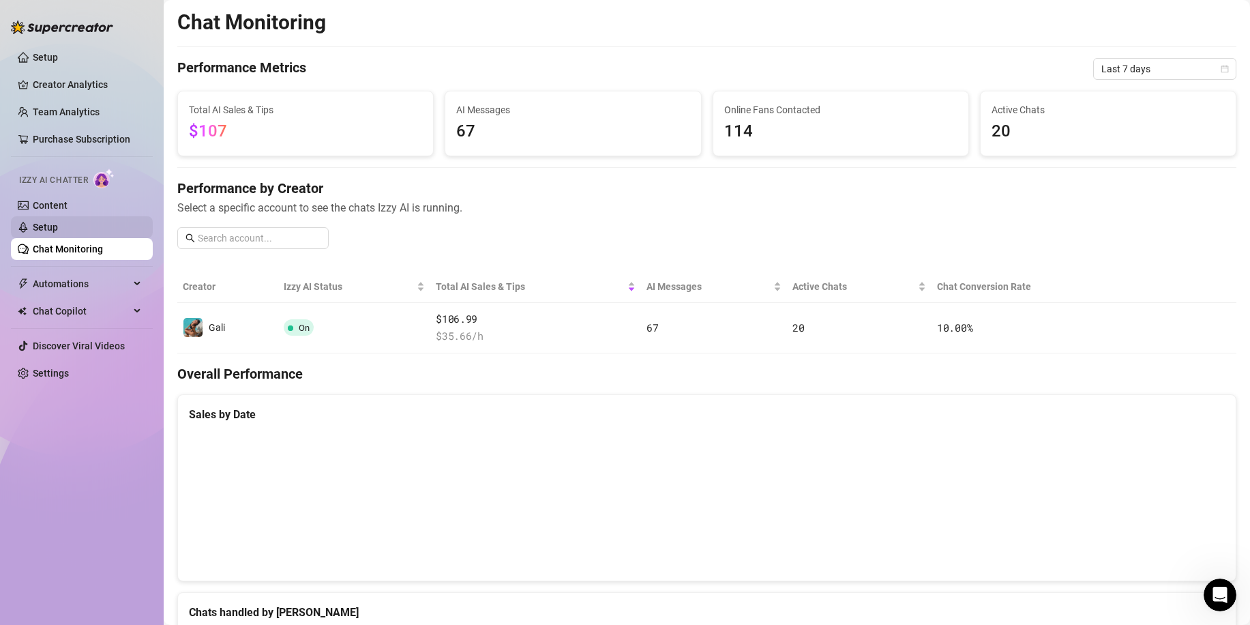
click at [58, 225] on link "Setup" at bounding box center [45, 227] width 25 height 11
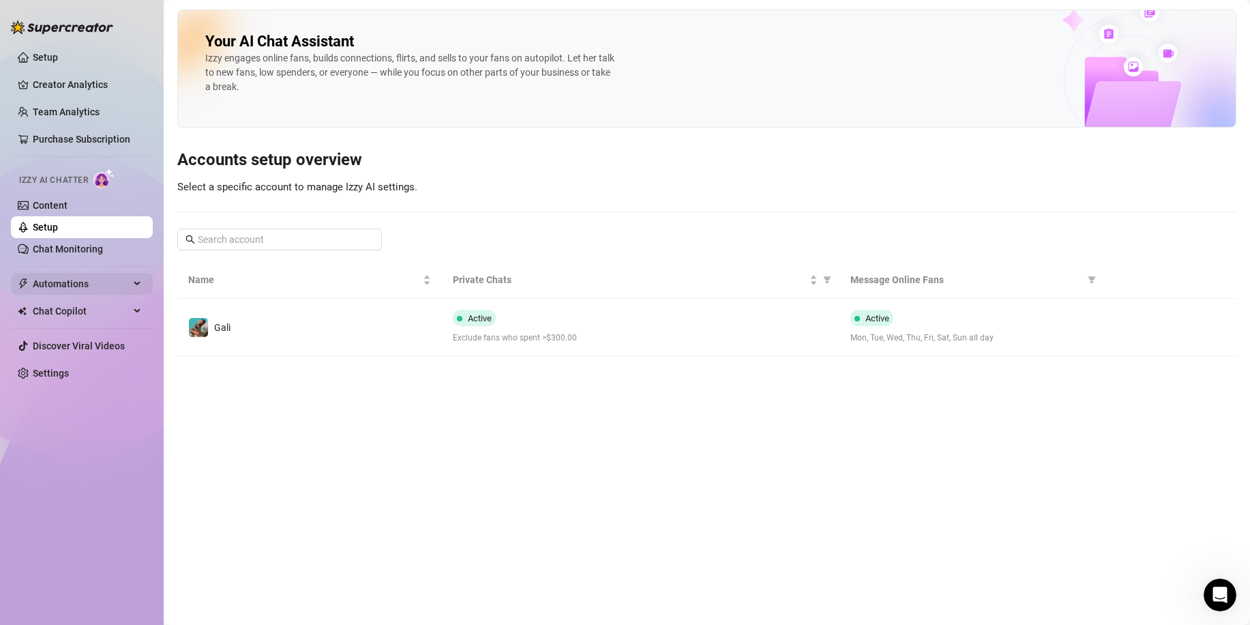
click at [89, 274] on span "Automations" at bounding box center [81, 284] width 97 height 22
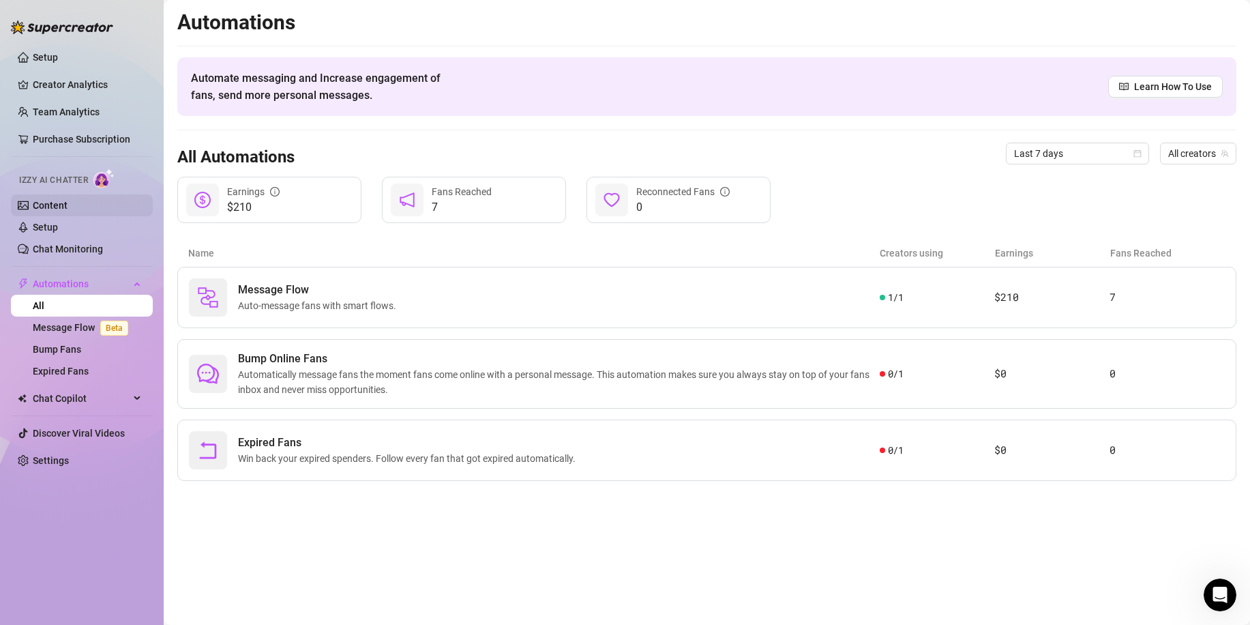
click at [68, 209] on link "Content" at bounding box center [50, 205] width 35 height 11
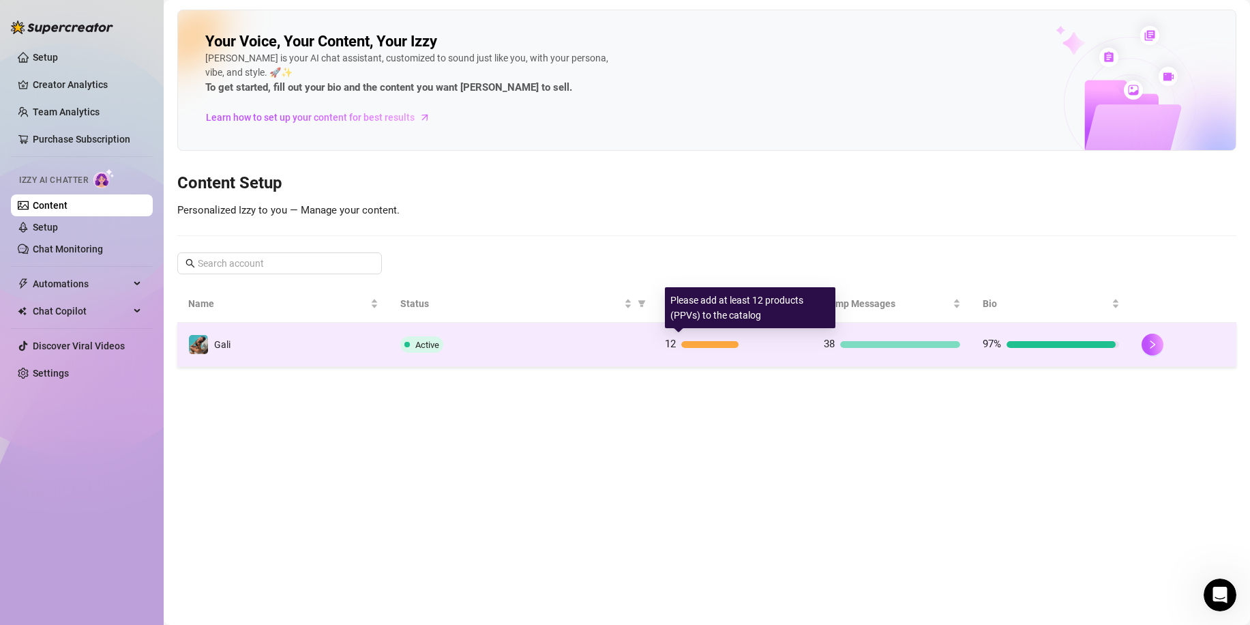
click at [713, 343] on div at bounding box center [709, 344] width 57 height 7
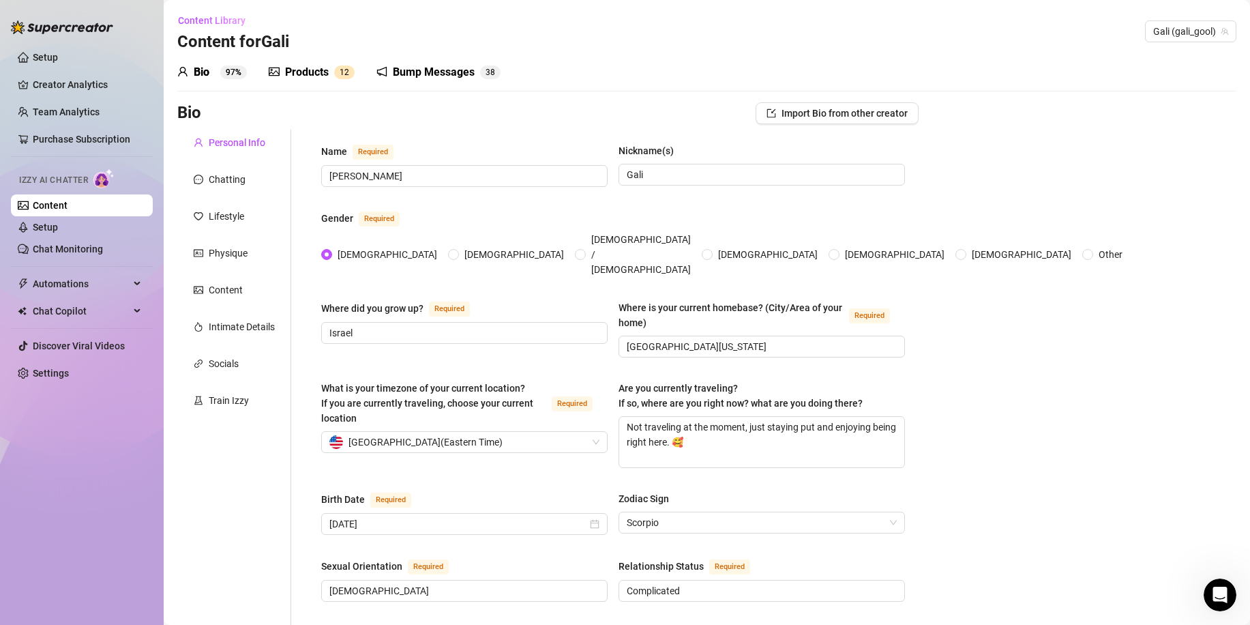
click at [319, 69] on div "Products" at bounding box center [307, 72] width 44 height 16
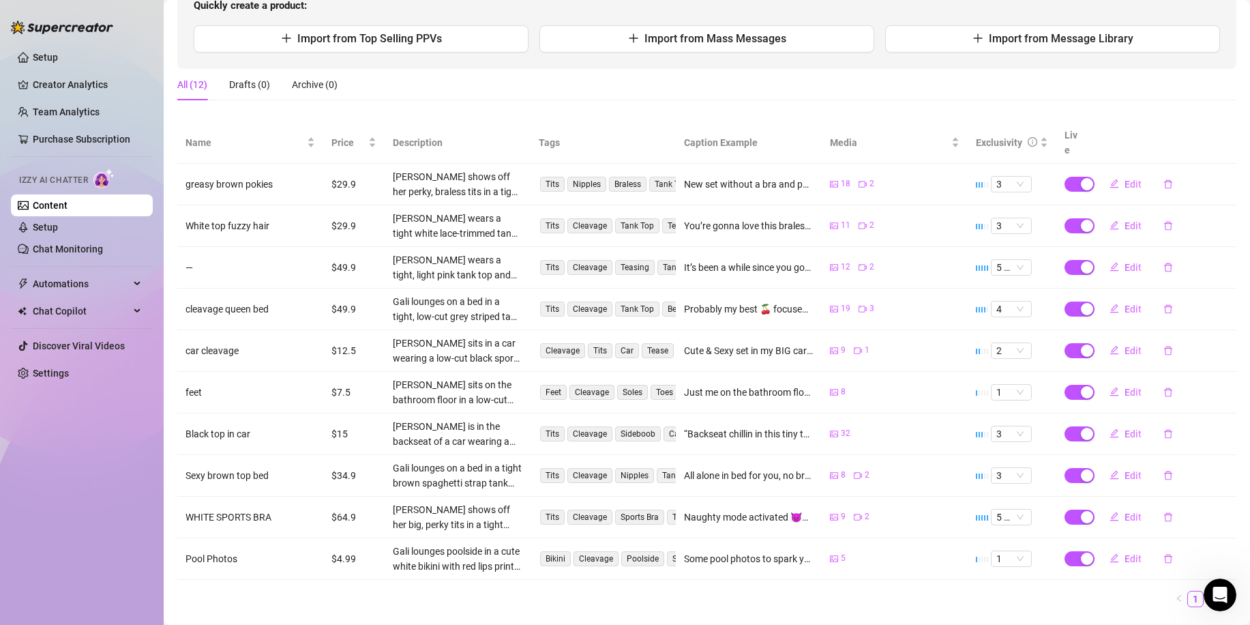
scroll to position [178, 0]
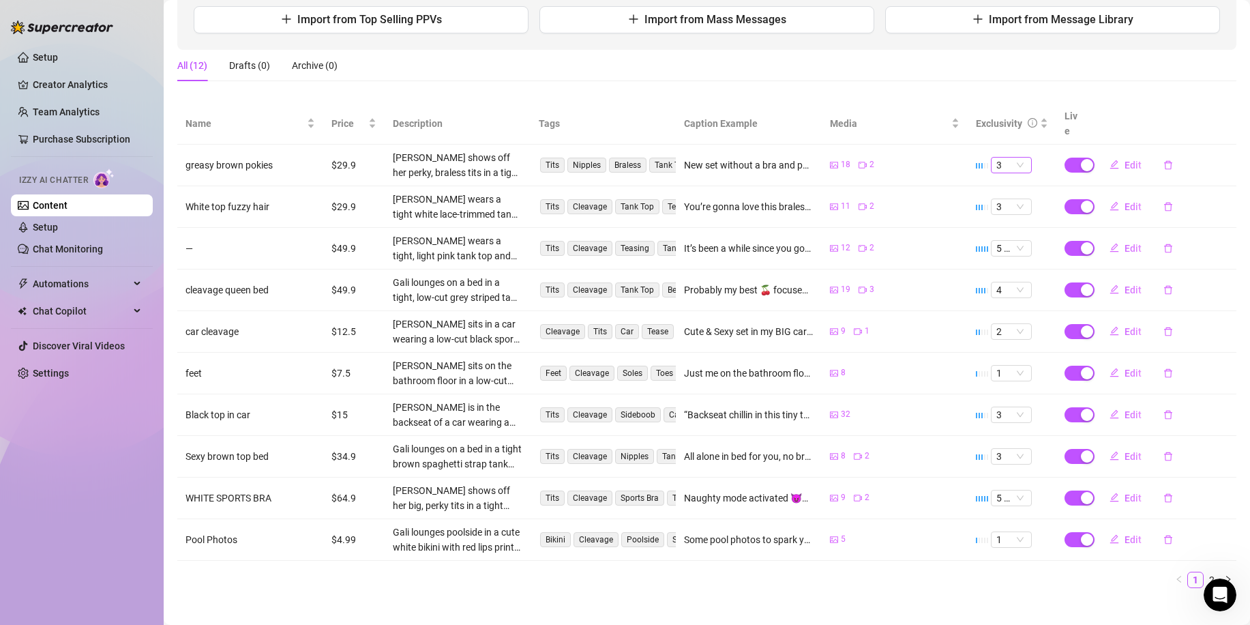
click at [1003, 158] on span "3" at bounding box center [1011, 165] width 30 height 15
click at [927, 89] on div "All (12) Drafts (0) Archive (0)" at bounding box center [706, 71] width 1059 height 42
